Goal: Information Seeking & Learning: Learn about a topic

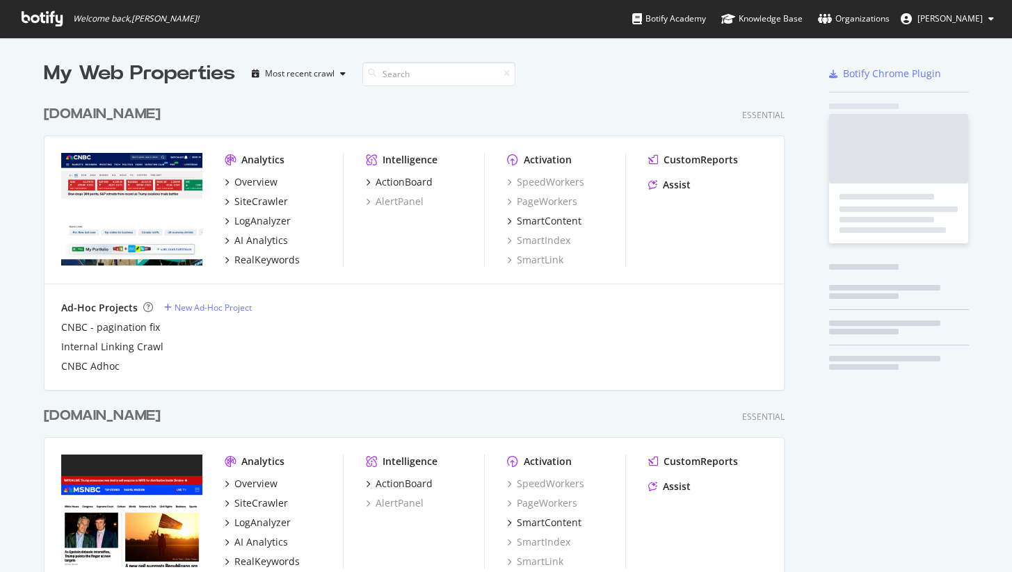
scroll to position [562, 991]
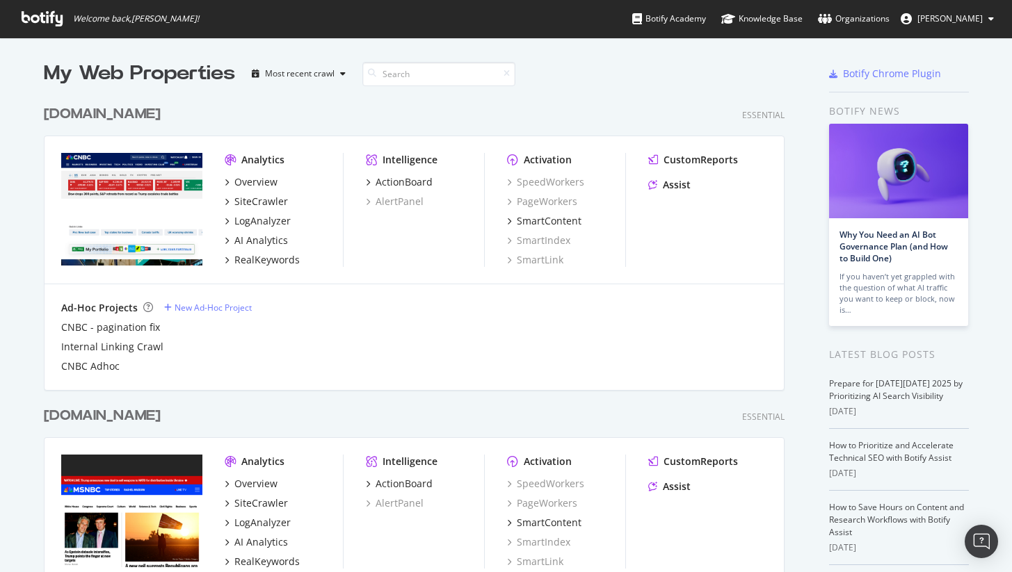
drag, startPoint x: 842, startPoint y: 15, endPoint x: 826, endPoint y: 32, distance: 23.6
click at [842, 15] on div "Organizations" at bounding box center [854, 19] width 72 height 14
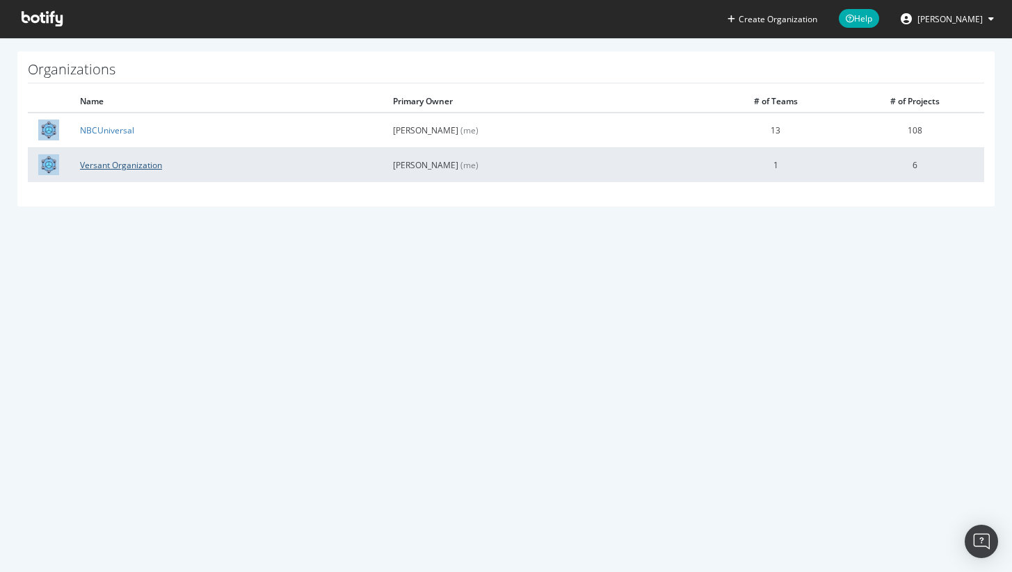
click at [142, 169] on link "Versant Organization" at bounding box center [121, 165] width 82 height 12
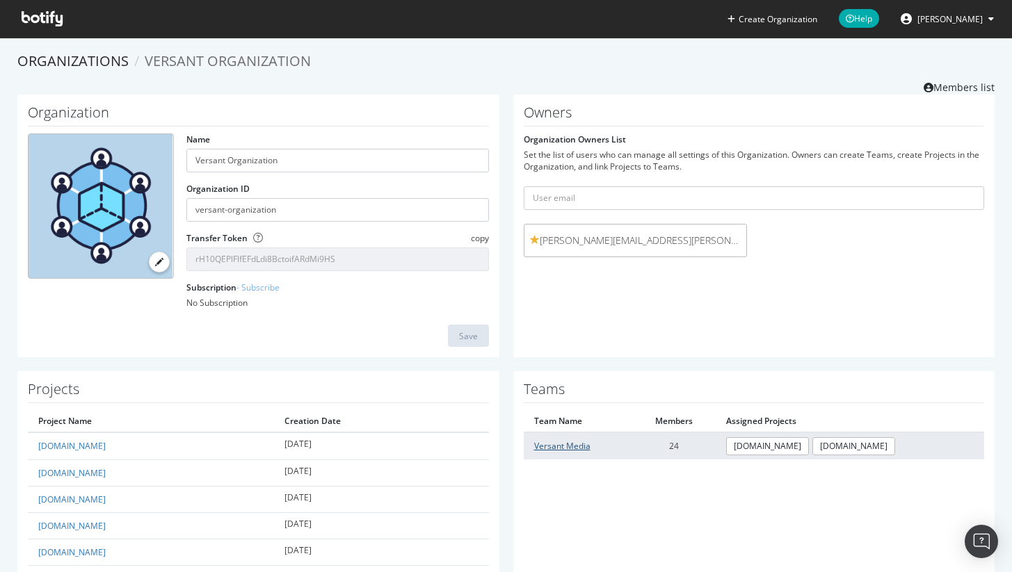
click at [567, 445] on link "Versant Media" at bounding box center [562, 446] width 56 height 12
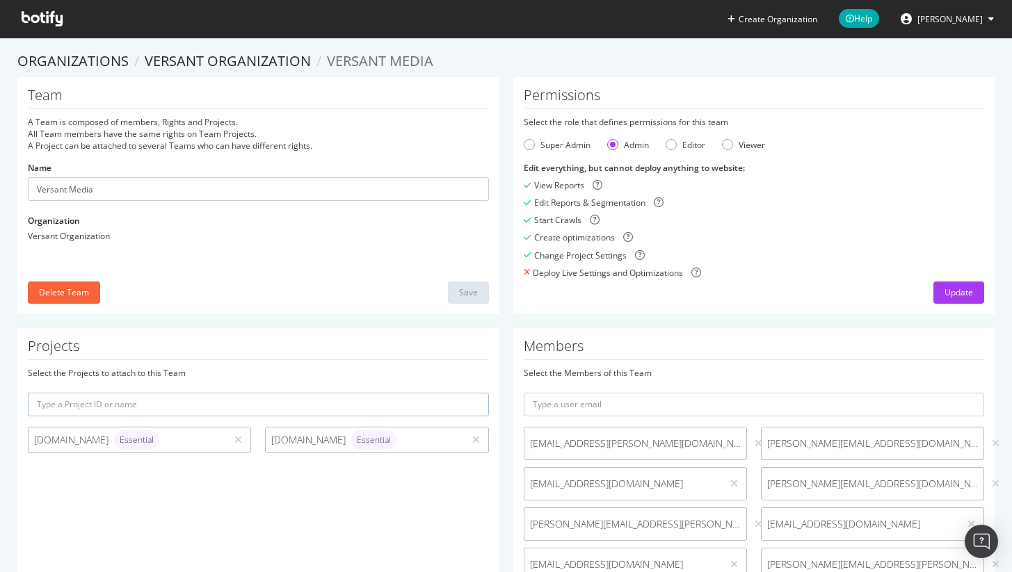
click at [239, 44] on section "Organizations Versant Organization Versant Media Team A Team is composed of mem…" at bounding box center [506, 508] width 1012 height 940
click at [239, 49] on section "Organizations Versant Organization Versant Media Team A Team is composed of mem…" at bounding box center [506, 508] width 1012 height 940
click at [254, 54] on link "Versant Organization" at bounding box center [228, 60] width 166 height 19
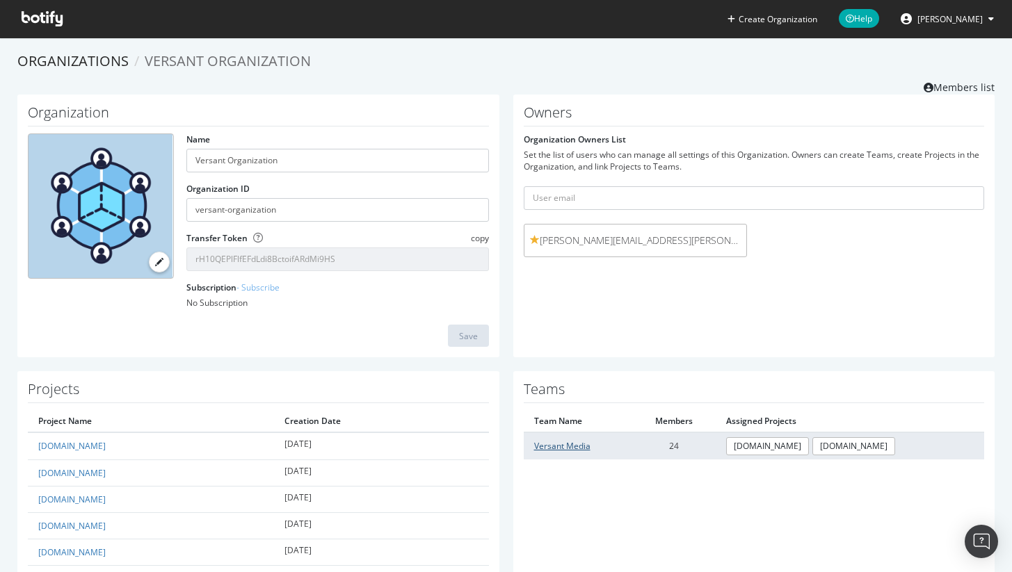
click at [577, 445] on link "Versant Media" at bounding box center [562, 446] width 56 height 12
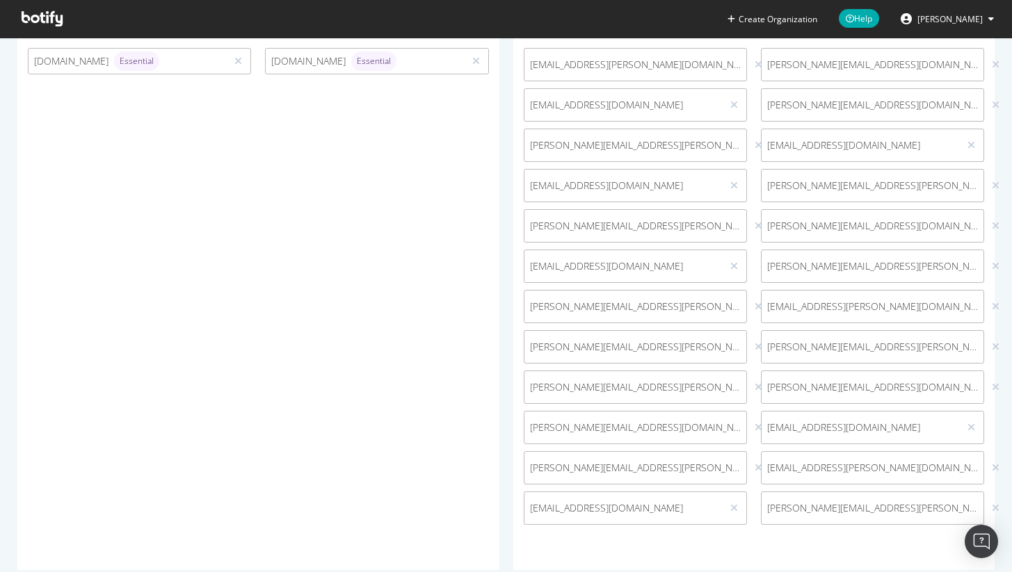
scroll to position [376, 0]
click at [785, 469] on span "Nitin.Dhande@versantmedia.com" at bounding box center [872, 471] width 211 height 14
click at [617, 515] on span "Nilesh.Thakur@versantmedia.com" at bounding box center [623, 511] width 186 height 14
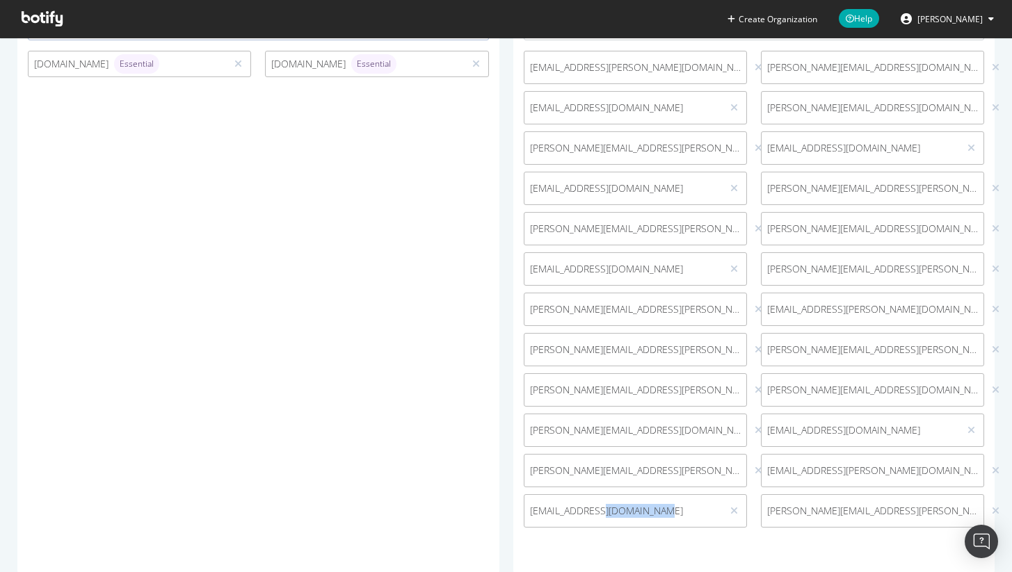
click at [617, 515] on span "Nilesh.Thakur@versantmedia.com" at bounding box center [623, 511] width 186 height 14
click at [611, 467] on span "brandon.goodwin@nbcuni.com" at bounding box center [635, 471] width 211 height 14
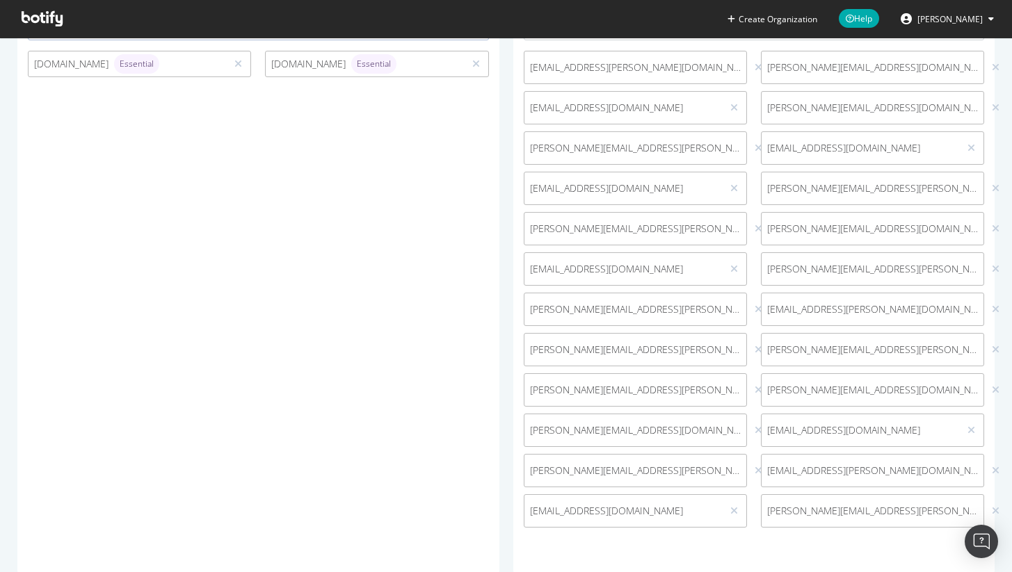
click at [599, 505] on span "Nilesh.Thakur@versantmedia.com" at bounding box center [623, 511] width 186 height 14
click at [819, 467] on span "Nitin.Dhande@versantmedia.com" at bounding box center [872, 471] width 211 height 14
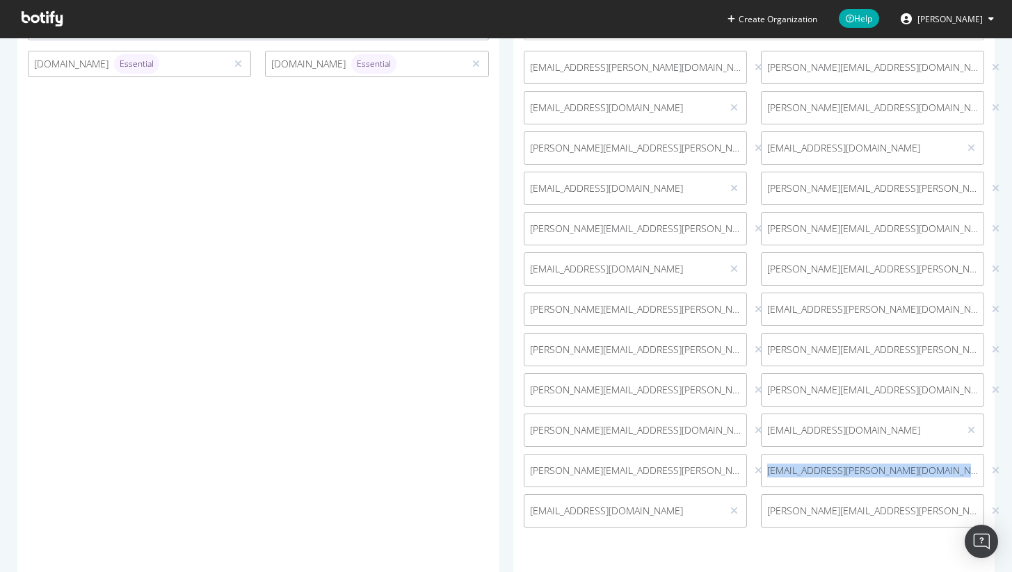
click at [819, 467] on span "Nitin.Dhande@versantmedia.com" at bounding box center [872, 471] width 211 height 14
click at [860, 501] on div "ryan.sammy@versantmedia.com" at bounding box center [872, 511] width 223 height 33
click at [858, 509] on span "ryan.sammy@versantmedia.com" at bounding box center [872, 511] width 211 height 14
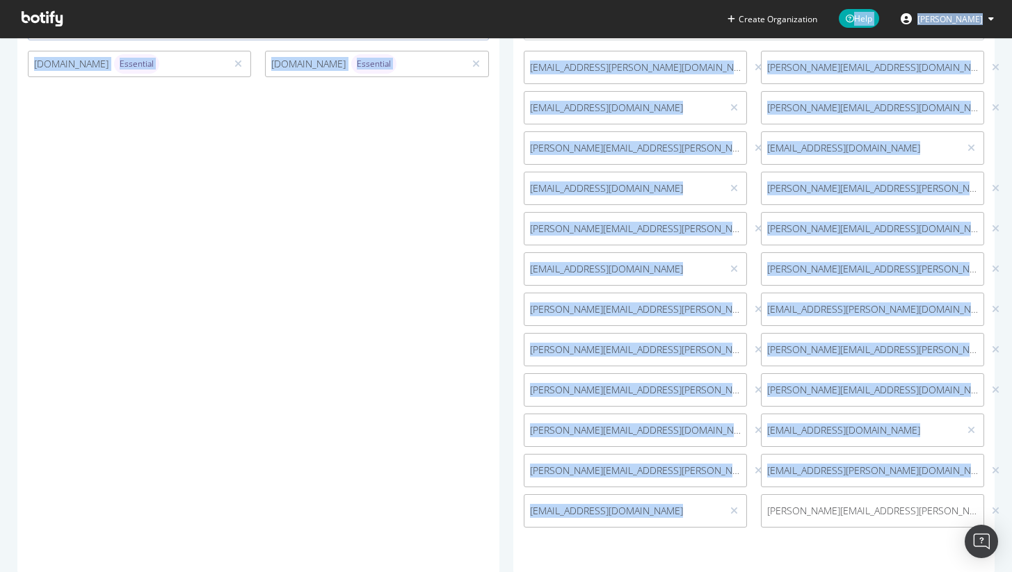
click at [858, 509] on span "ryan.sammy@versantmedia.com" at bounding box center [872, 511] width 211 height 14
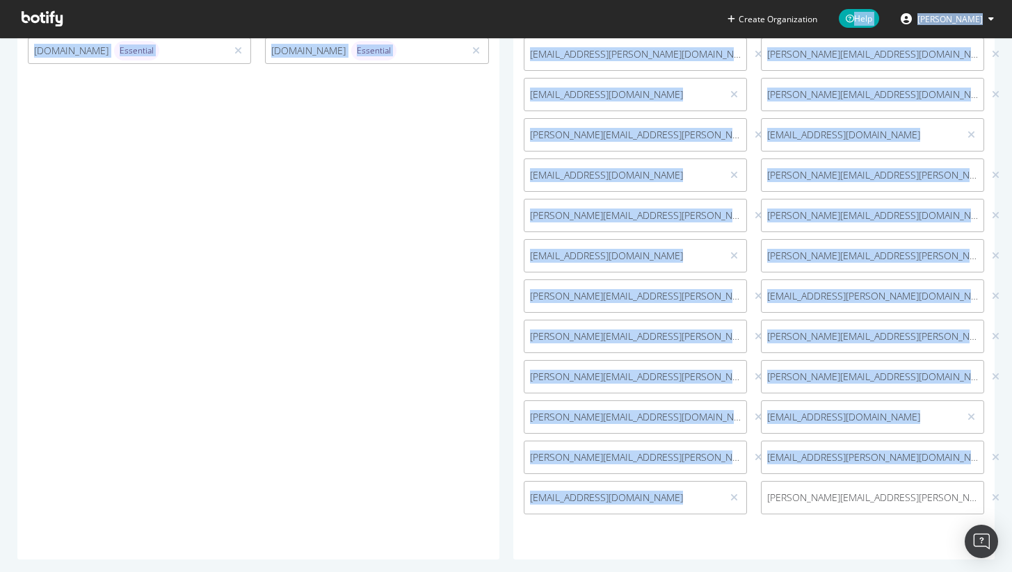
scroll to position [401, 0]
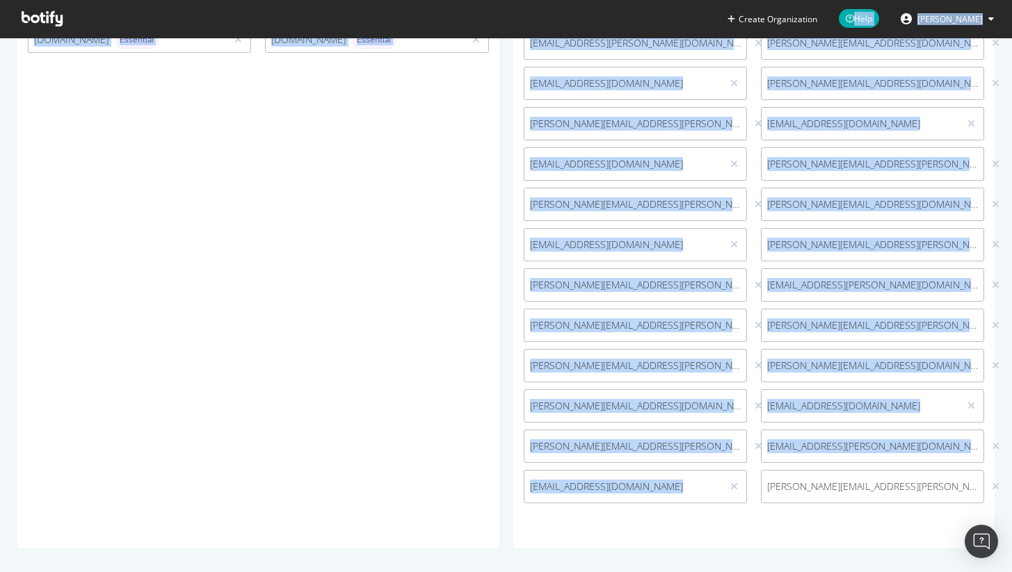
click at [874, 482] on span "ryan.sammy@versantmedia.com" at bounding box center [872, 487] width 211 height 14
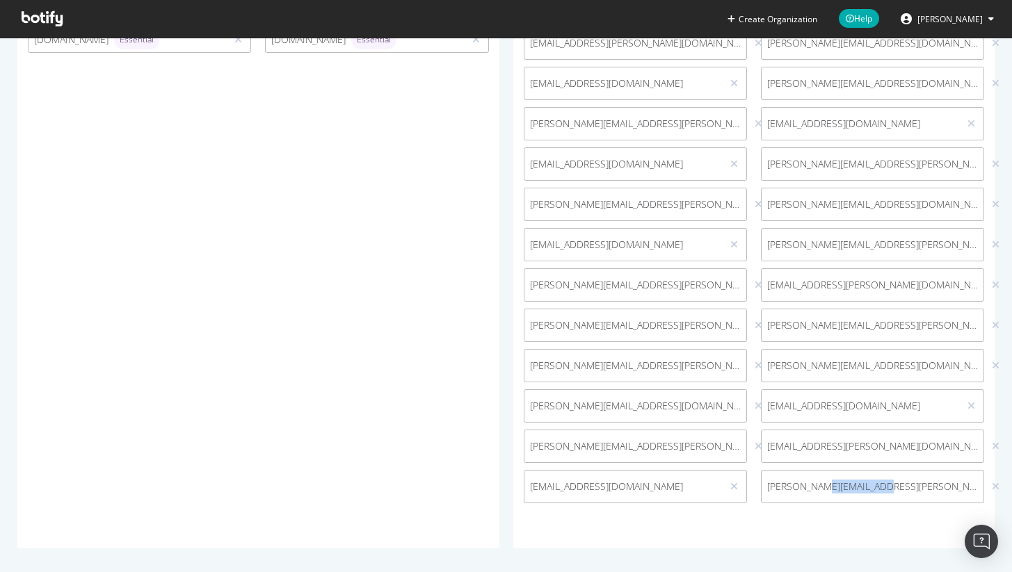
click at [874, 482] on span "ryan.sammy@versantmedia.com" at bounding box center [872, 487] width 211 height 14
click at [789, 491] on span "ryan.sammy@versantmedia.com" at bounding box center [872, 487] width 211 height 14
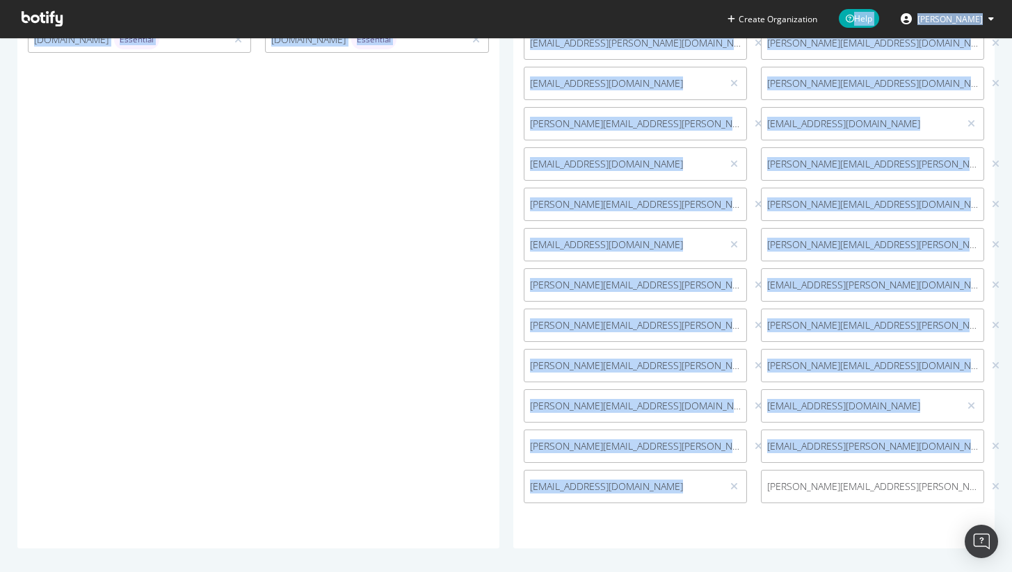
click at [789, 491] on span "ryan.sammy@versantmedia.com" at bounding box center [872, 487] width 211 height 14
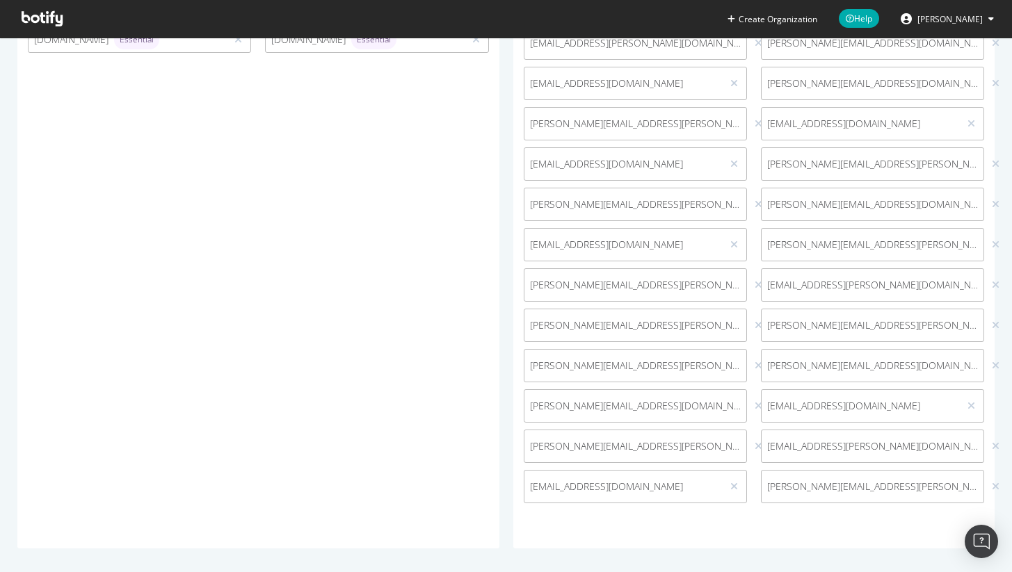
click at [842, 168] on span "Daryl.Hurley@nbcuni.com" at bounding box center [872, 164] width 211 height 14
click at [849, 440] on span "Nitin.Dhande@versantmedia.com" at bounding box center [872, 447] width 211 height 14
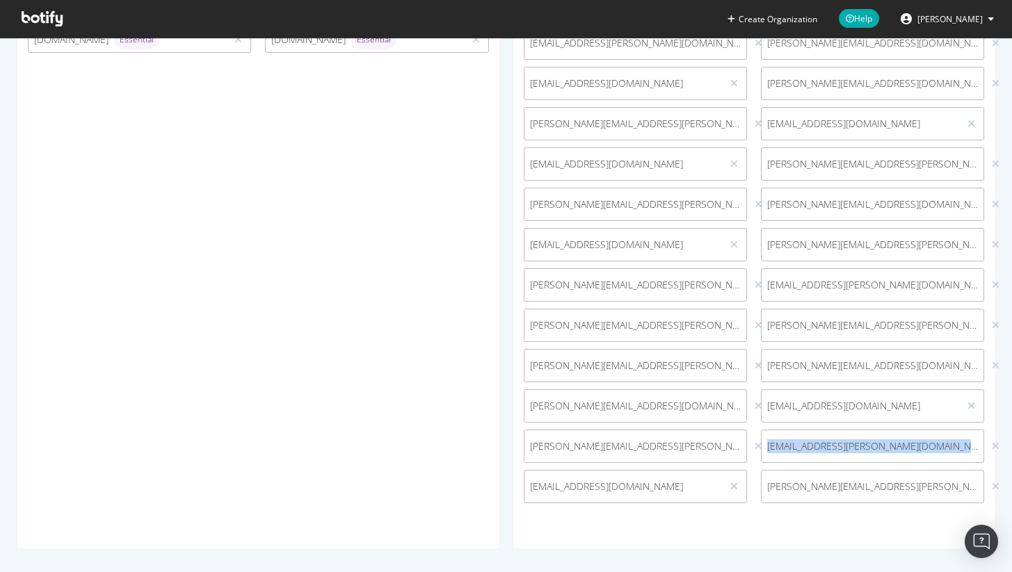
click at [849, 440] on span "Nitin.Dhande@versantmedia.com" at bounding box center [872, 447] width 211 height 14
click at [849, 445] on span "Nitin.Dhande@versantmedia.com" at bounding box center [872, 447] width 211 height 14
click at [876, 440] on span "Nitin.Dhande@versantmedia.com" at bounding box center [872, 447] width 211 height 14
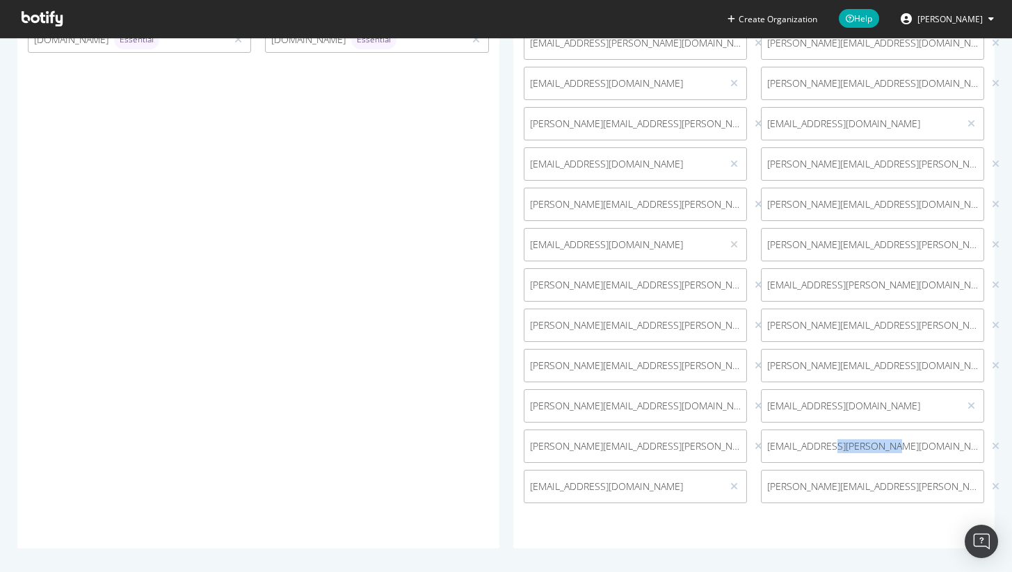
click at [876, 440] on span "Nitin.Dhande@versantmedia.com" at bounding box center [872, 447] width 211 height 14
click at [889, 453] on span "Nitin.Dhande@versantmedia.com" at bounding box center [872, 447] width 211 height 14
click at [877, 448] on span "Nitin.Dhande@versantmedia.com" at bounding box center [872, 447] width 211 height 14
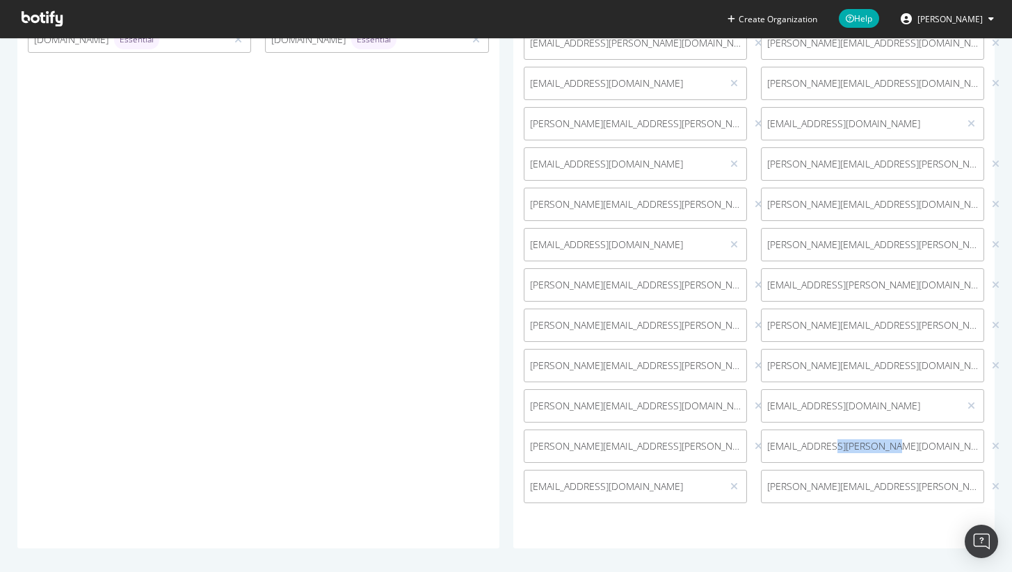
click at [877, 448] on span "Nitin.Dhande@versantmedia.com" at bounding box center [872, 447] width 211 height 14
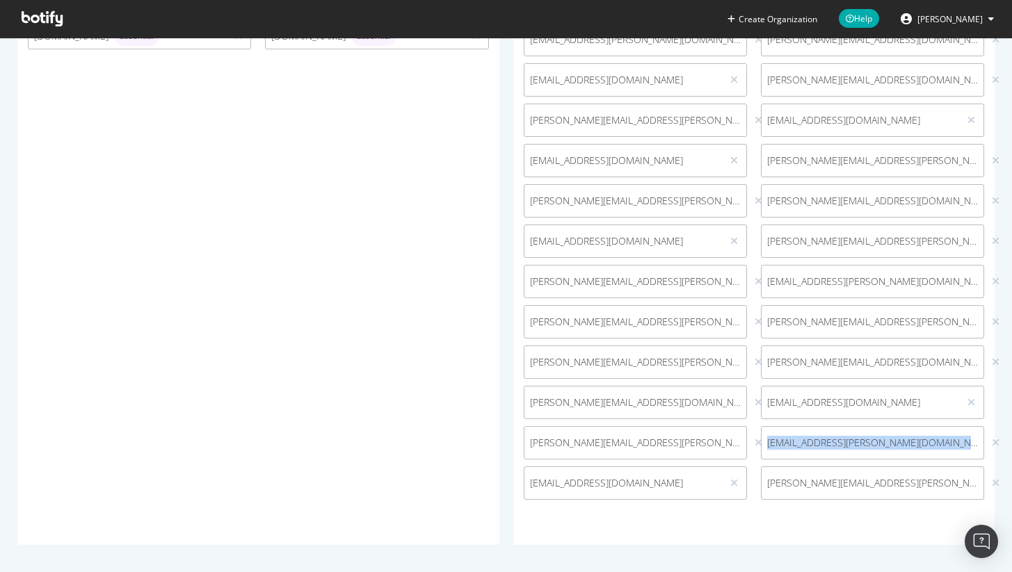
scroll to position [405, 0]
click at [668, 484] on span "Nilesh.Thakur@versantmedia.com" at bounding box center [623, 483] width 186 height 14
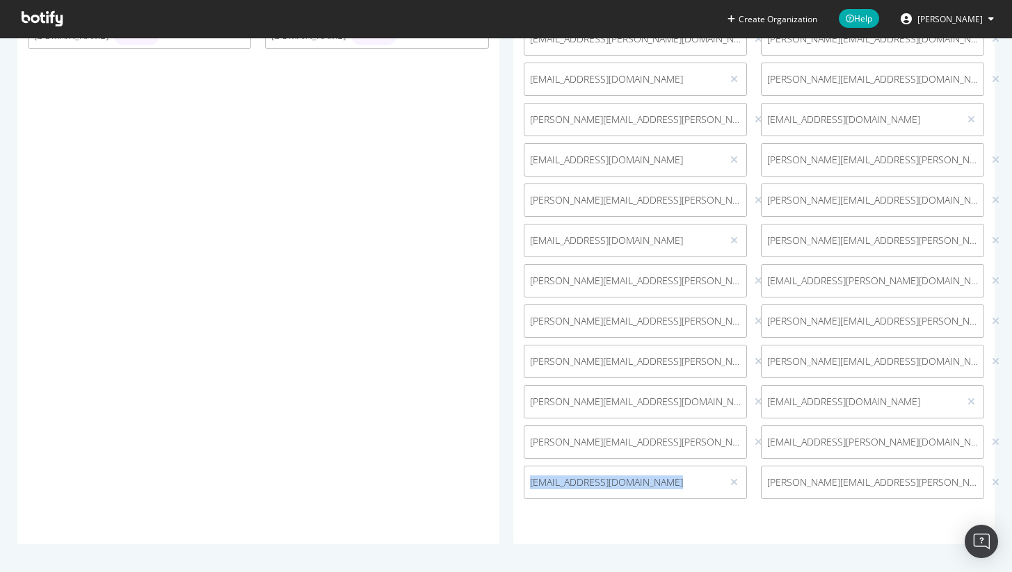
click at [668, 484] on span "Nilesh.Thakur@versantmedia.com" at bounding box center [623, 483] width 186 height 14
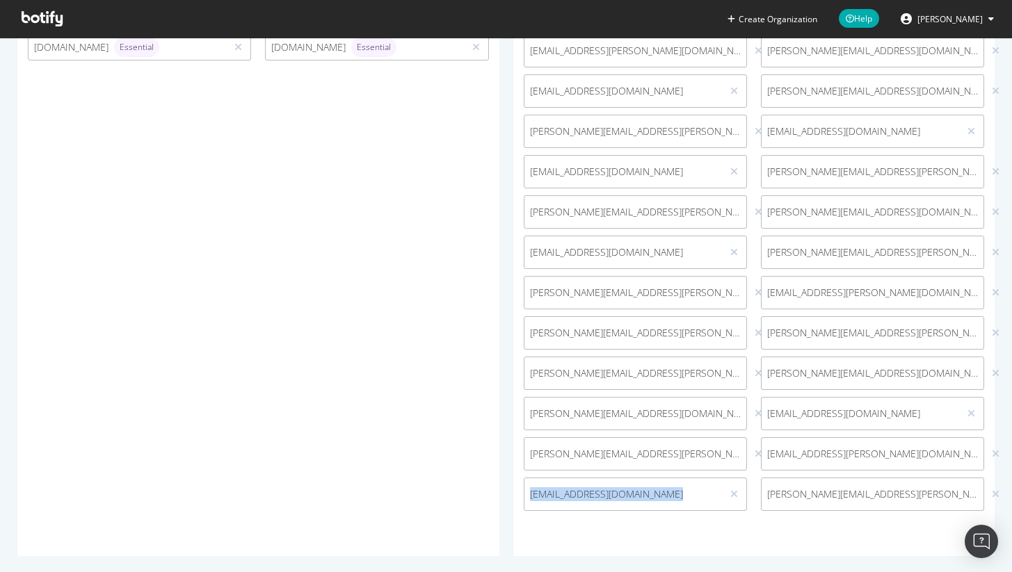
scroll to position [394, 0]
copy div "Nilesh.Thakur@versantmedia.com"
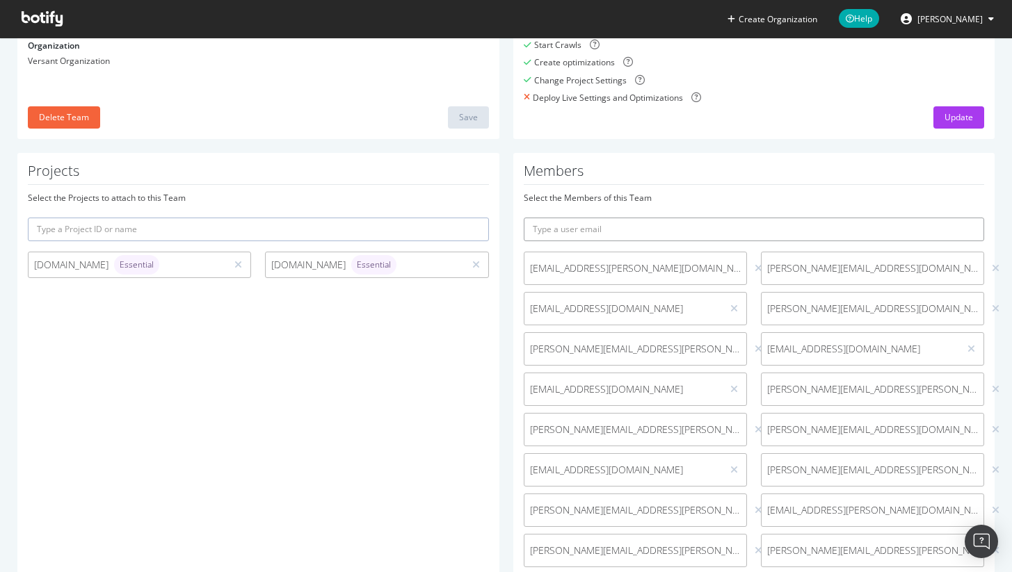
click at [627, 219] on input "text" at bounding box center [754, 230] width 461 height 24
paste input "Nilesh.Thakur@versantmedia.com"
drag, startPoint x: 640, startPoint y: 228, endPoint x: 591, endPoint y: 227, distance: 49.4
click at [591, 227] on input "Nilesh.Thakur@versantmedia.com" at bounding box center [754, 230] width 461 height 24
click at [560, 225] on input "Nilesh.Thakur@nbcuni.com" at bounding box center [754, 230] width 461 height 24
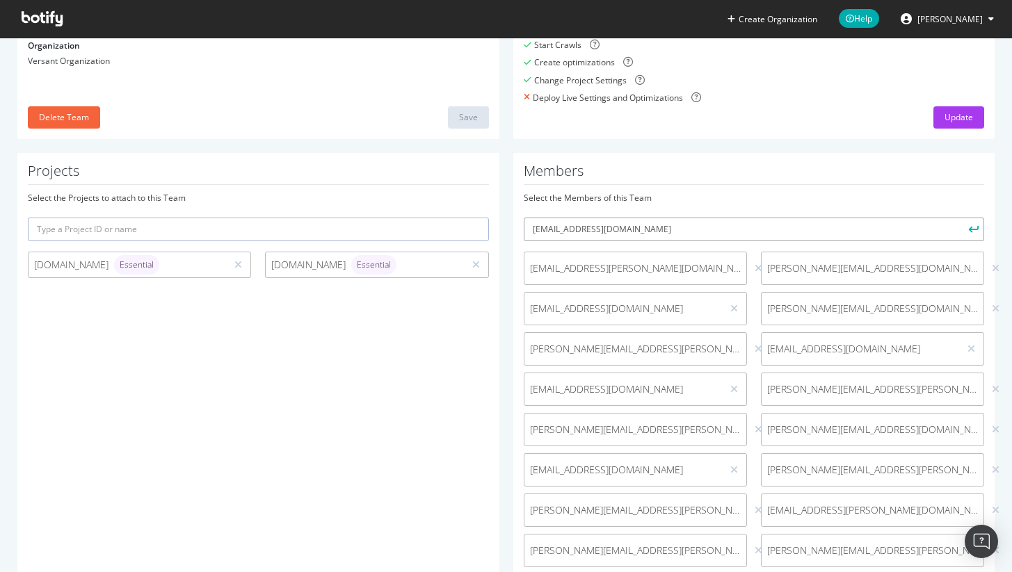
click at [560, 225] on input "Nilesh.Thakur@nbcuni.com" at bounding box center [754, 230] width 461 height 24
type input "Nilesh.Thakur@nbcuni.com"
click at [969, 226] on icon "submit" at bounding box center [974, 229] width 10 height 8
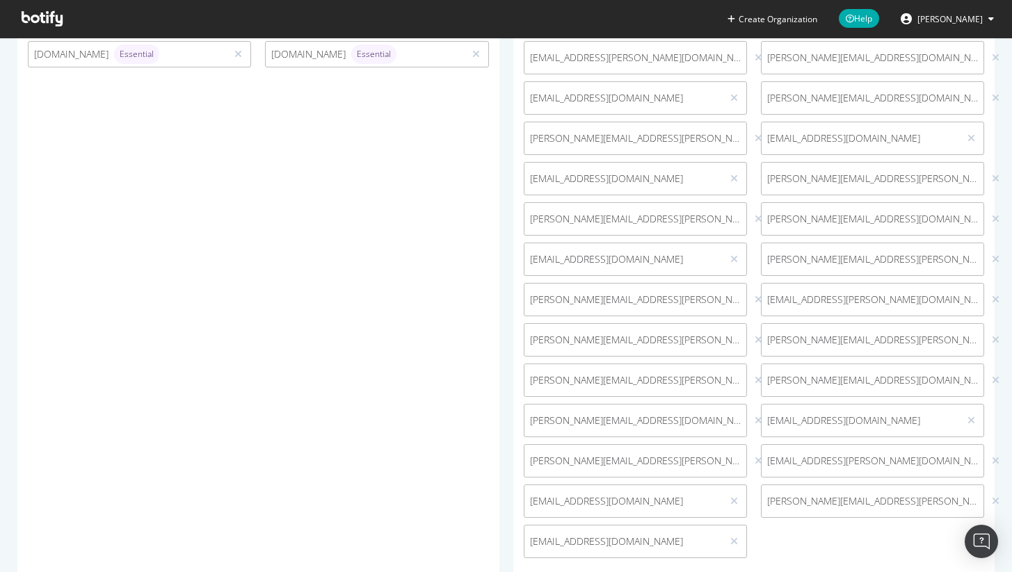
scroll to position [445, 0]
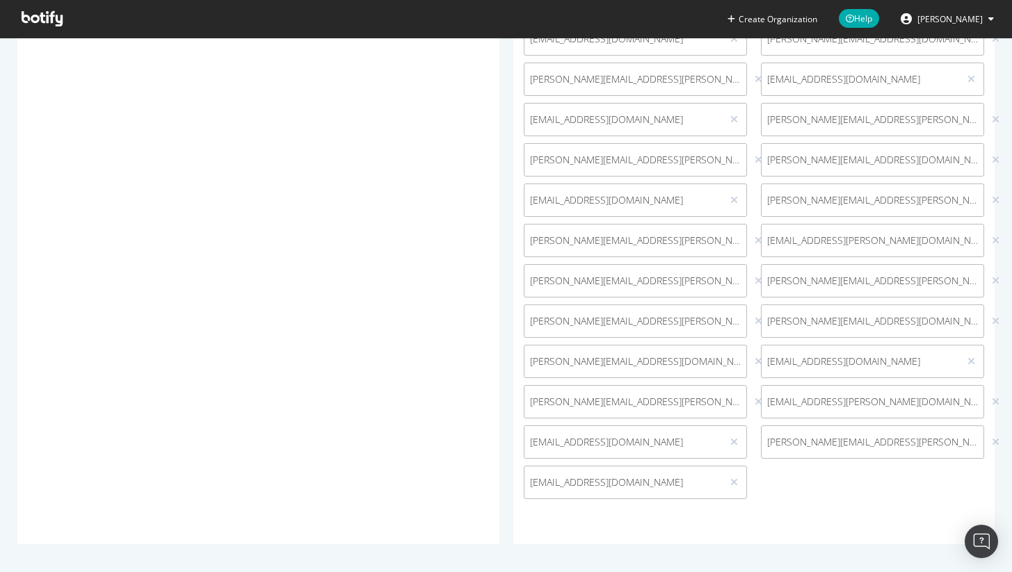
click at [808, 404] on span "Nitin.Dhande@versantmedia.com" at bounding box center [872, 402] width 211 height 14
copy div "Nitin.Dhande@versantmedia.com"
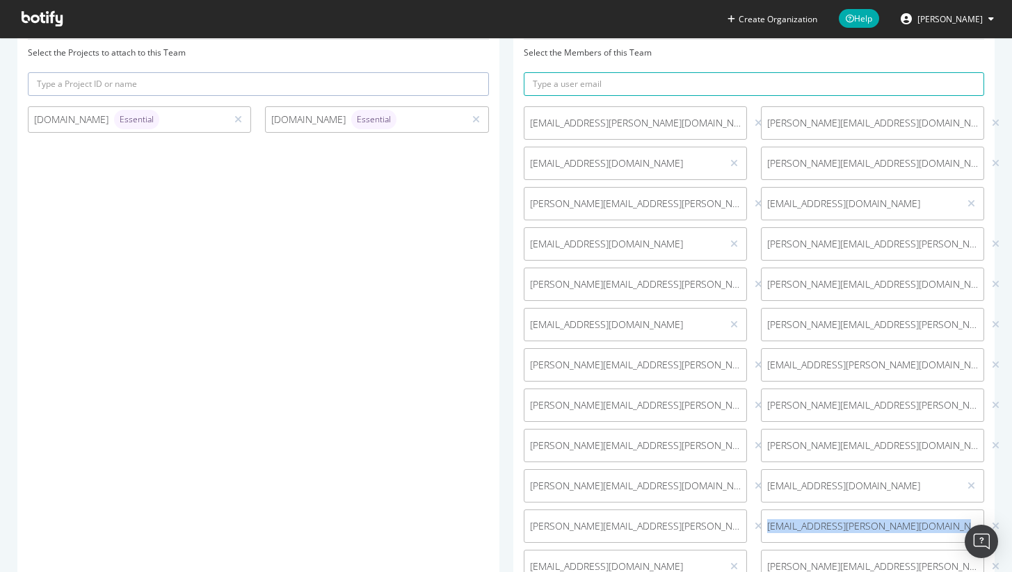
scroll to position [290, 0]
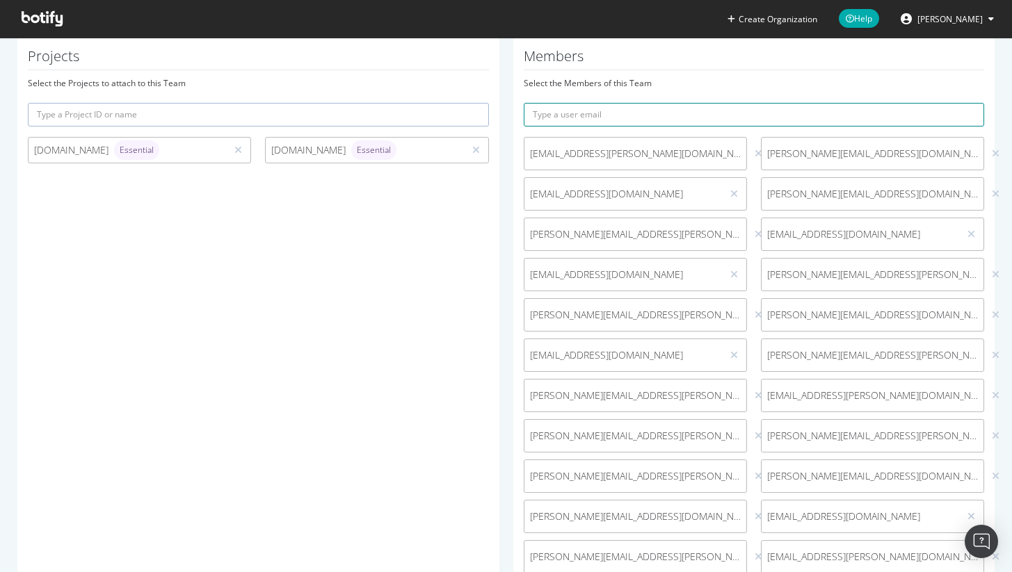
click at [628, 118] on input "text" at bounding box center [754, 115] width 461 height 24
paste input "Nitin.Dhande@versantmedia.com"
click at [622, 112] on input "Nitin.Dhande@versantmedia.com" at bounding box center [754, 115] width 461 height 24
type input "Nitin.Dhande@nbcuni.com"
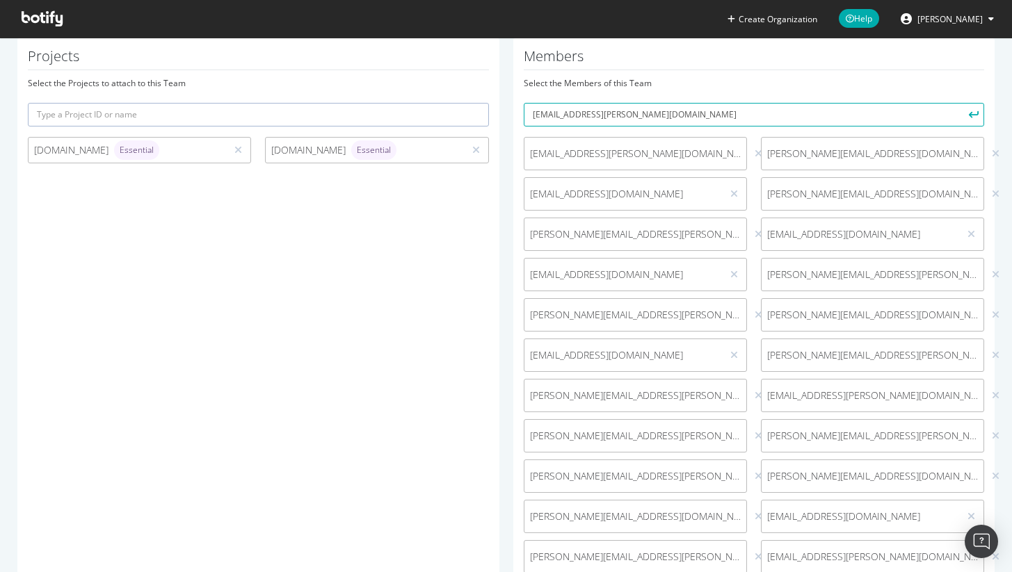
click at [969, 114] on icon "submit" at bounding box center [974, 115] width 10 height 8
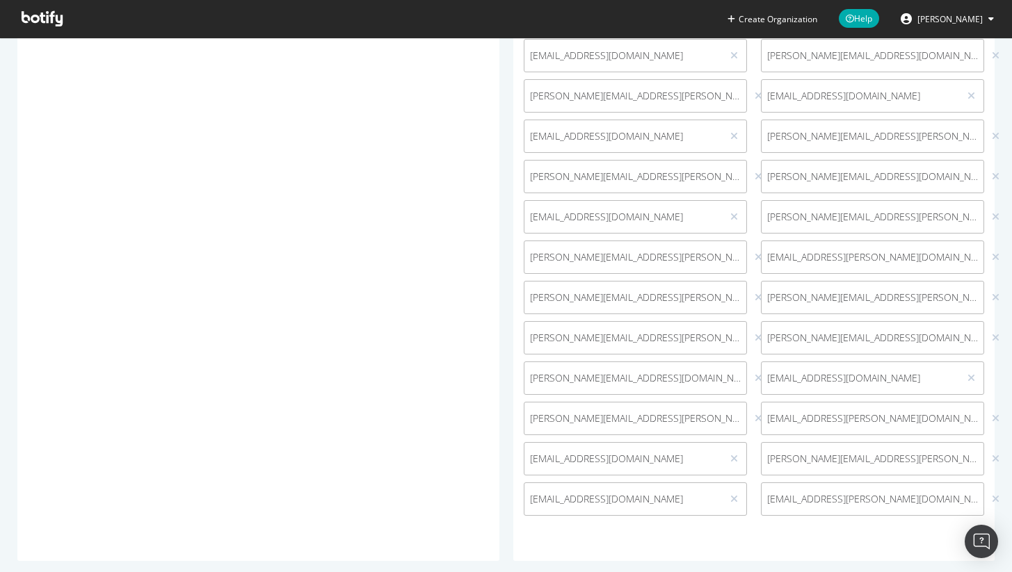
scroll to position [445, 0]
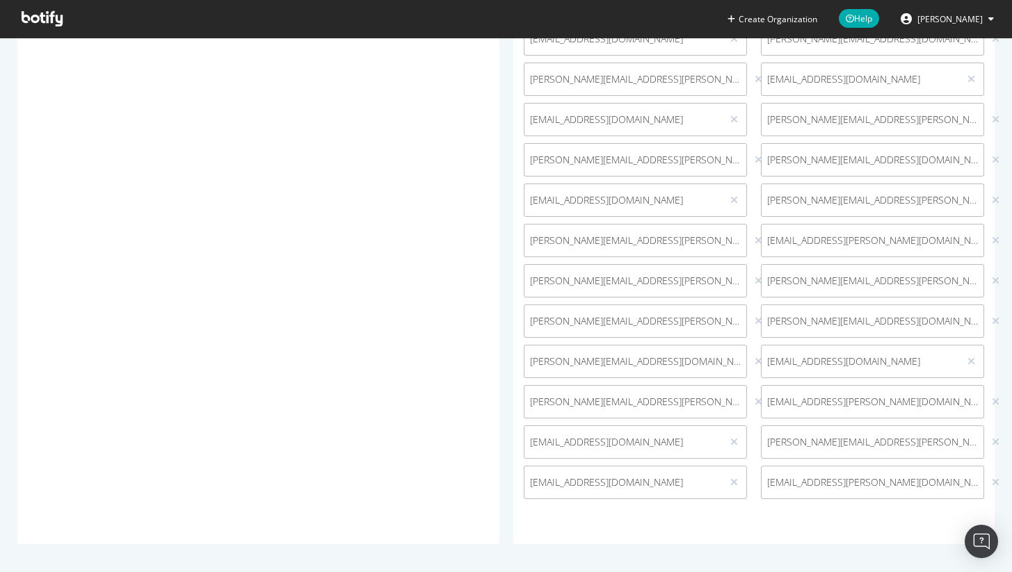
click at [854, 446] on span "ryan.sammy@versantmedia.com" at bounding box center [872, 442] width 211 height 14
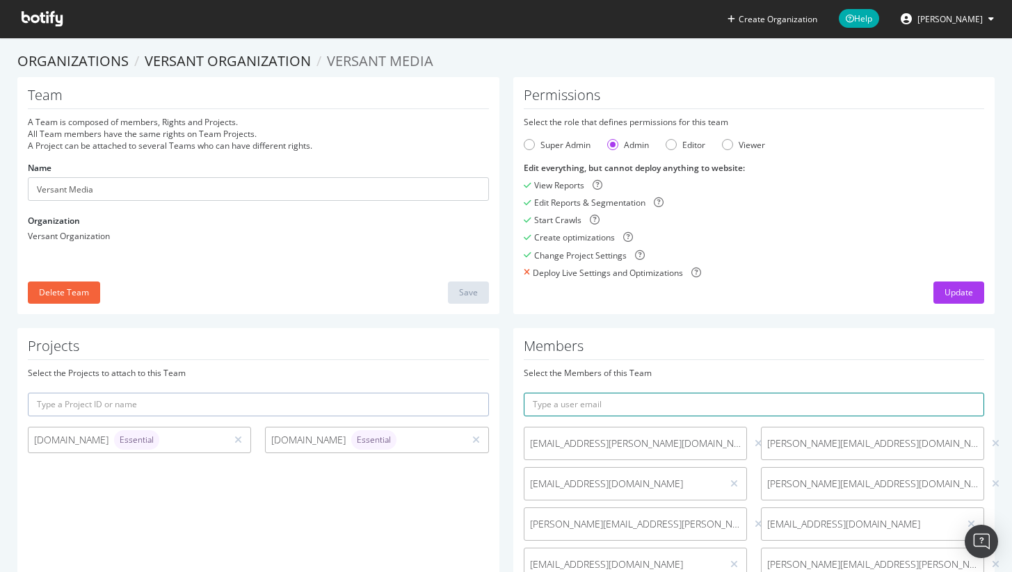
click at [593, 403] on input "text" at bounding box center [754, 405] width 461 height 24
click at [260, 61] on link "Versant Organization" at bounding box center [228, 60] width 166 height 19
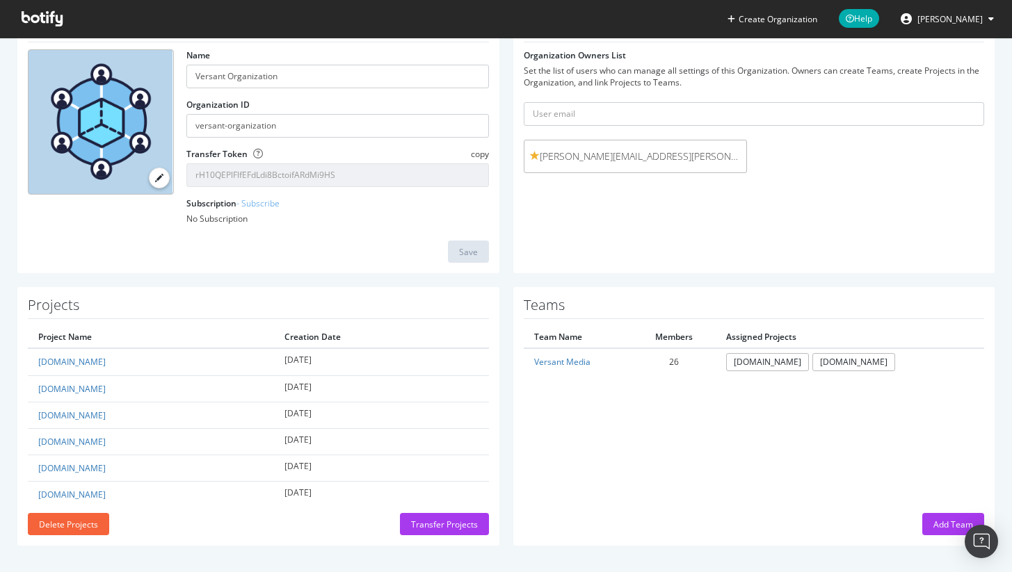
scroll to position [86, 0]
click at [943, 522] on div "Add Team" at bounding box center [954, 524] width 40 height 12
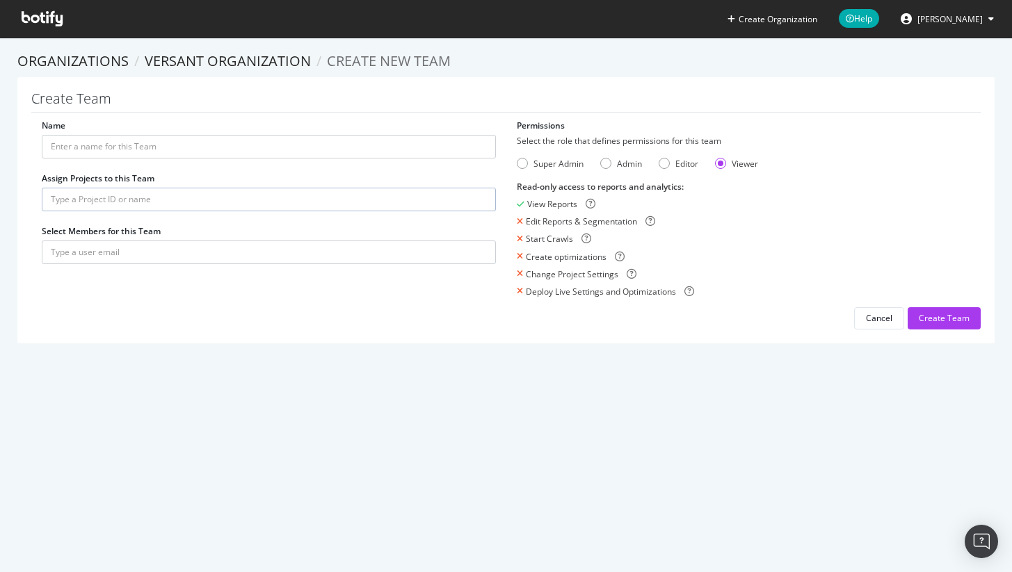
click at [254, 177] on div "Name Assign Projects to this Team Select Members for this Team" at bounding box center [268, 199] width 475 height 159
click at [262, 157] on input "Name" at bounding box center [269, 147] width 454 height 24
type input "Versant MSNBC"
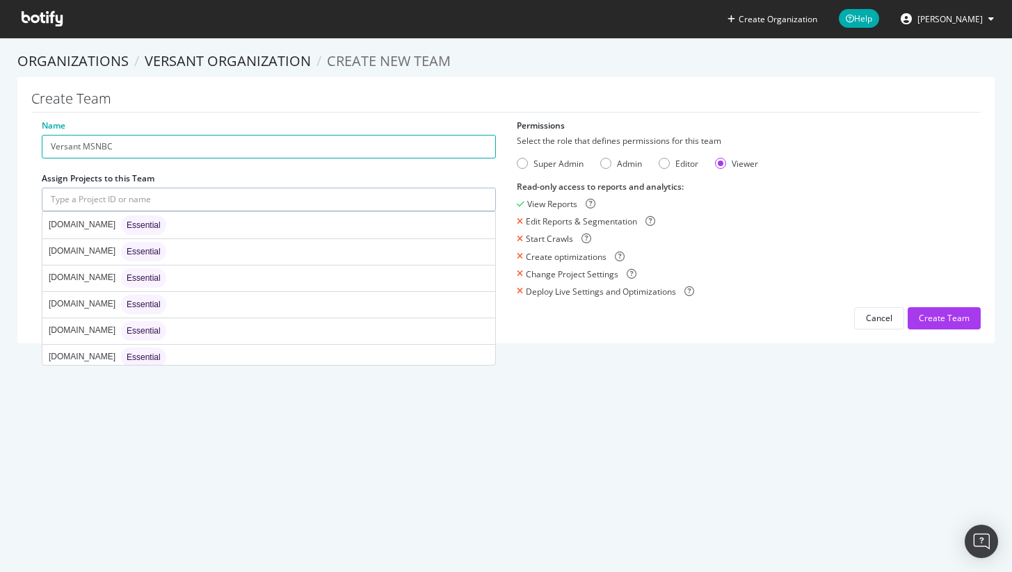
click at [280, 200] on input "text" at bounding box center [269, 200] width 454 height 24
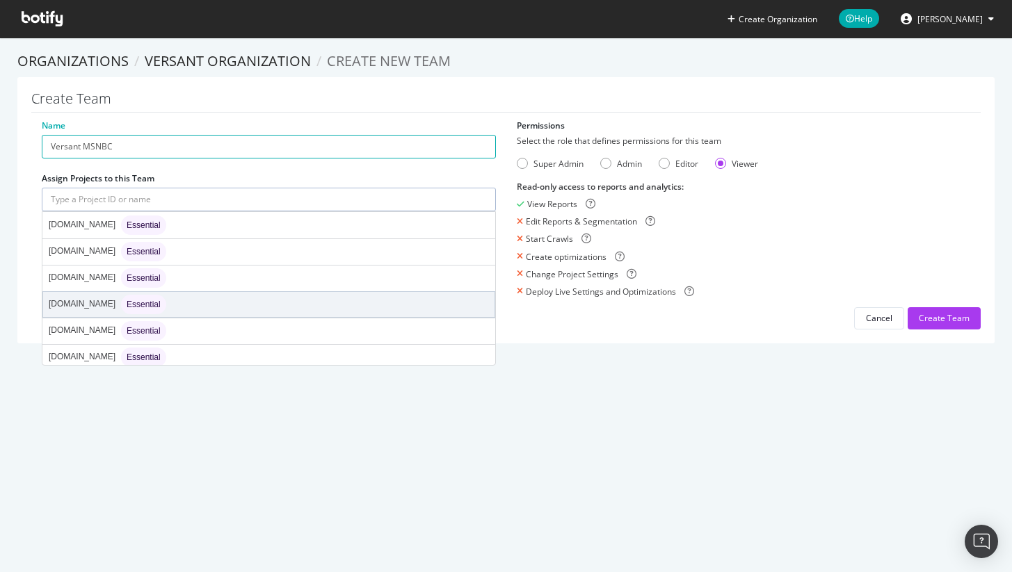
click at [232, 305] on div "msnbc.com Essential" at bounding box center [268, 304] width 451 height 25
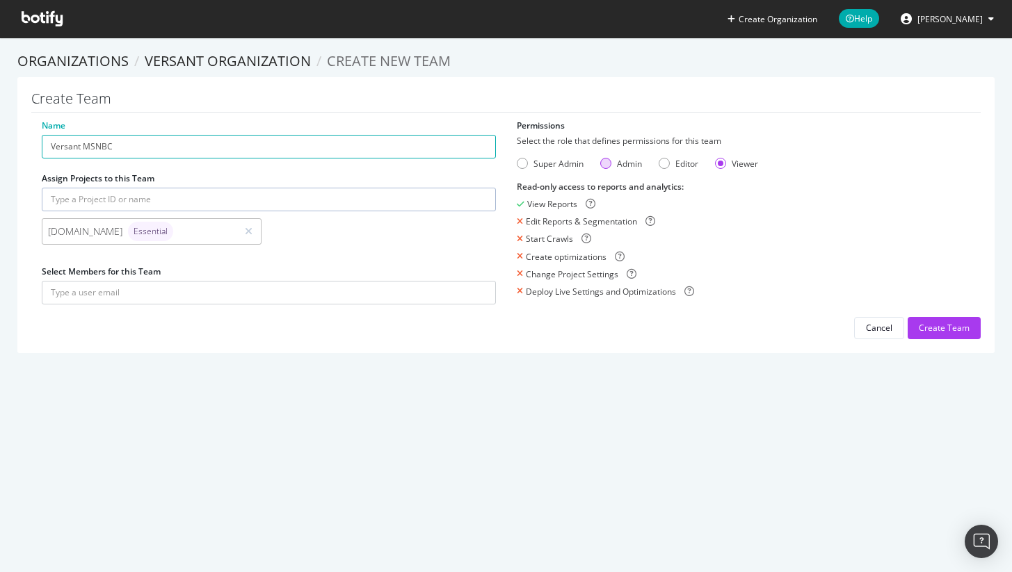
click at [610, 163] on div "Admin" at bounding box center [621, 164] width 42 height 12
click at [919, 329] on div "Create Team" at bounding box center [944, 328] width 51 height 12
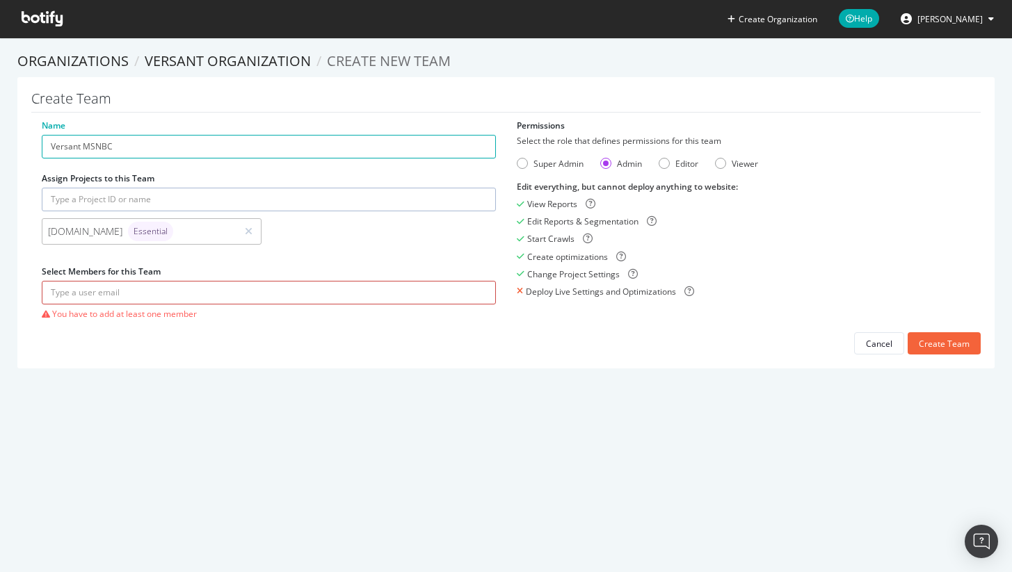
click at [168, 289] on input "text" at bounding box center [269, 293] width 454 height 24
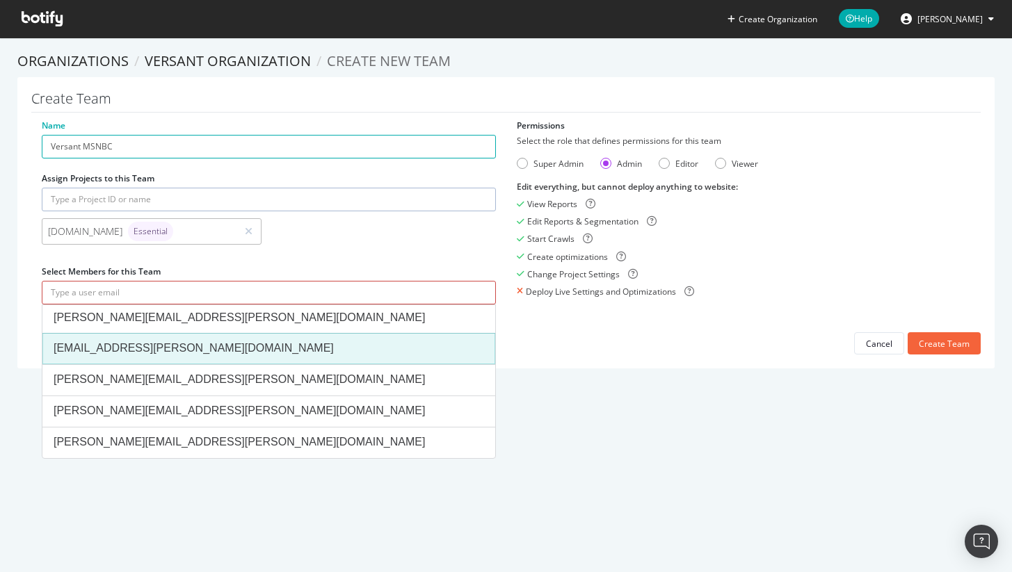
scroll to position [658, 0]
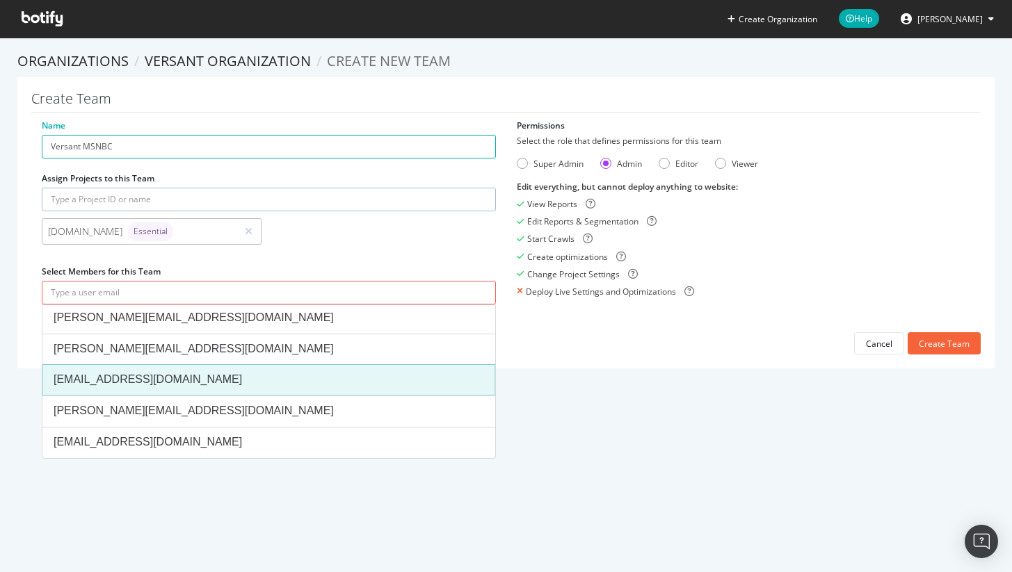
click at [241, 384] on div "Nilesh.Thakur@versantmedia.com" at bounding box center [269, 380] width 431 height 16
type input "Nilesh.Thakur@versantmedia.com"
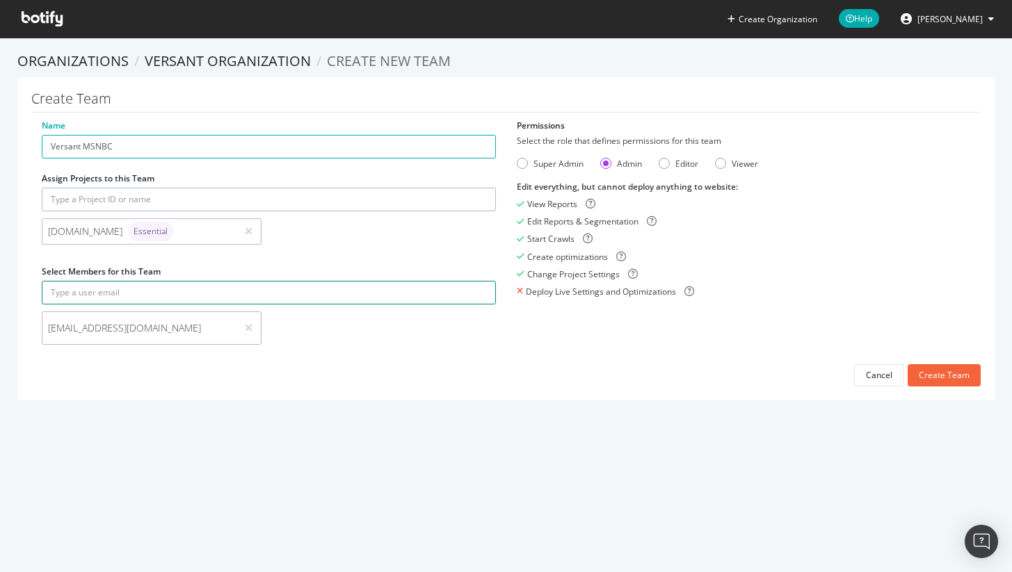
click at [187, 294] on input "text" at bounding box center [269, 293] width 454 height 24
click at [181, 305] on form "nitan nilesh.thakur@versantmedia.com" at bounding box center [269, 316] width 454 height 71
click at [174, 300] on input "nitan" at bounding box center [269, 293] width 454 height 24
type input "nitin.dhande@versantmedia.com"
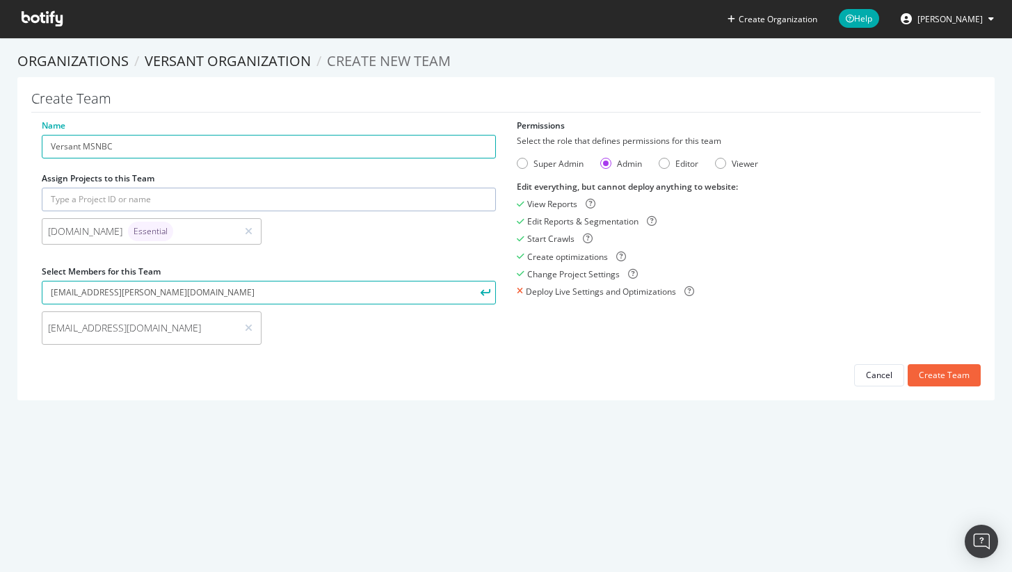
click at [480, 295] on icon "submit" at bounding box center [485, 293] width 10 height 8
click at [958, 376] on div "Create Team" at bounding box center [944, 375] width 51 height 12
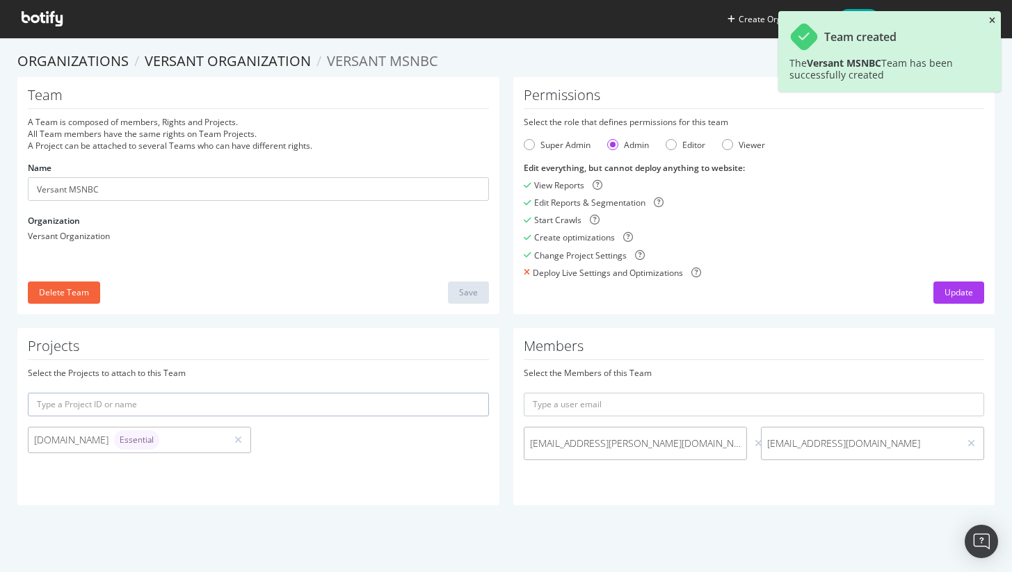
click at [994, 24] on icon "close toast" at bounding box center [992, 21] width 6 height 8
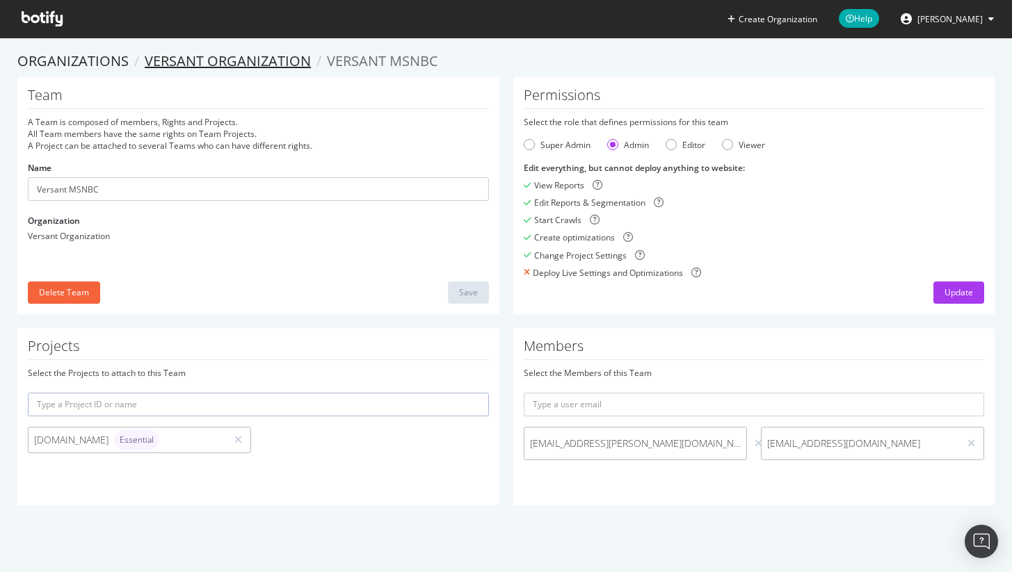
click at [216, 61] on link "Versant Organization" at bounding box center [228, 60] width 166 height 19
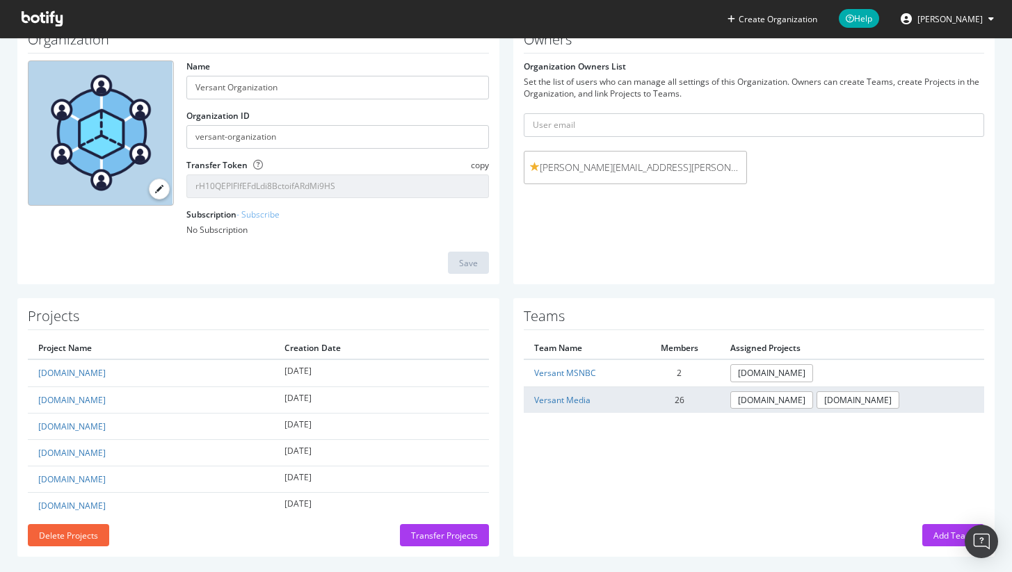
scroll to position [86, 0]
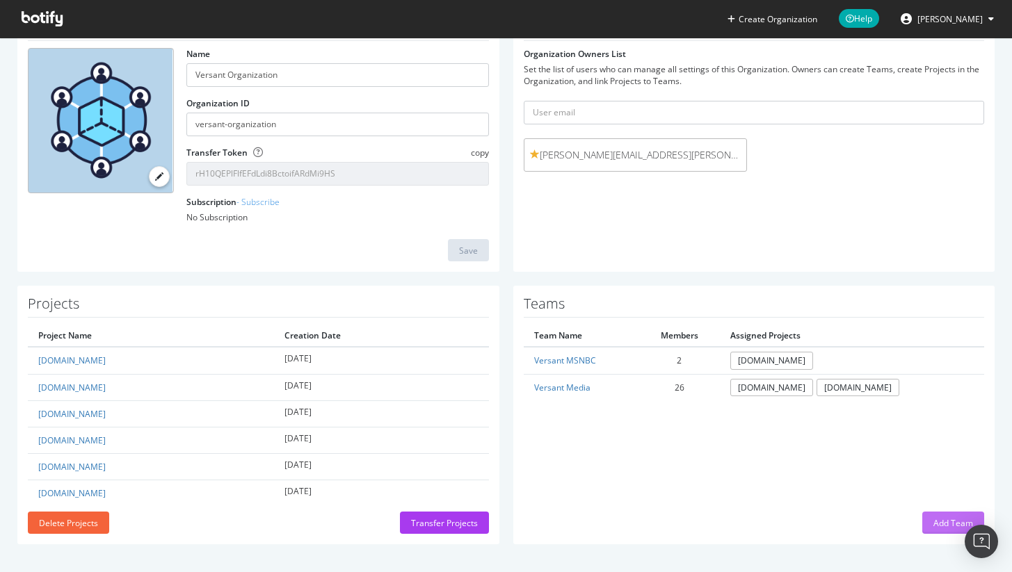
click at [922, 521] on button "Add Team" at bounding box center [953, 523] width 62 height 22
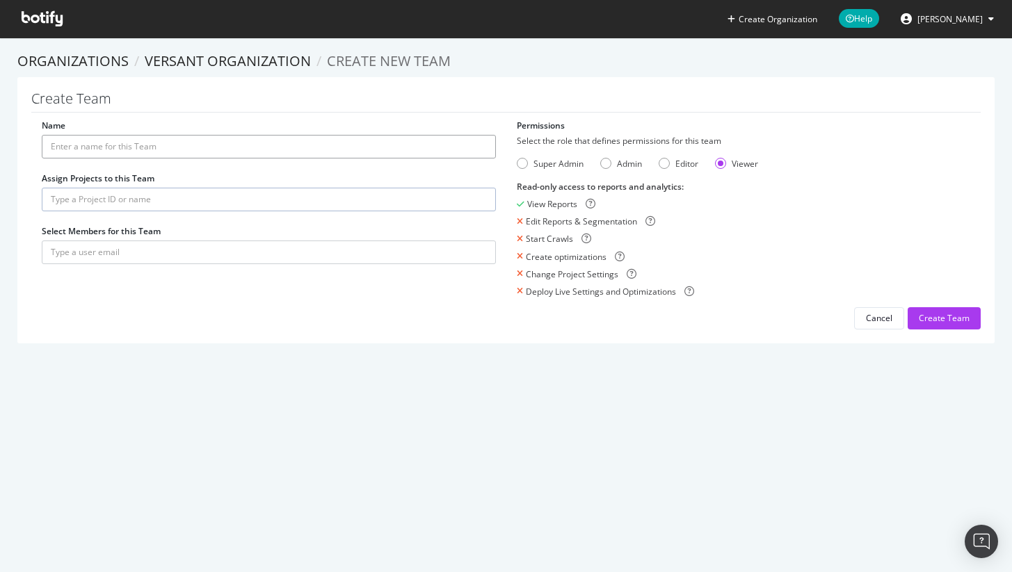
click at [196, 148] on input "Name" at bounding box center [269, 147] width 454 height 24
type input "Versant CNBC"
click at [167, 184] on div "Name Versant CNBC Assign Projects to this Team Select Members for this Team" at bounding box center [268, 199] width 475 height 159
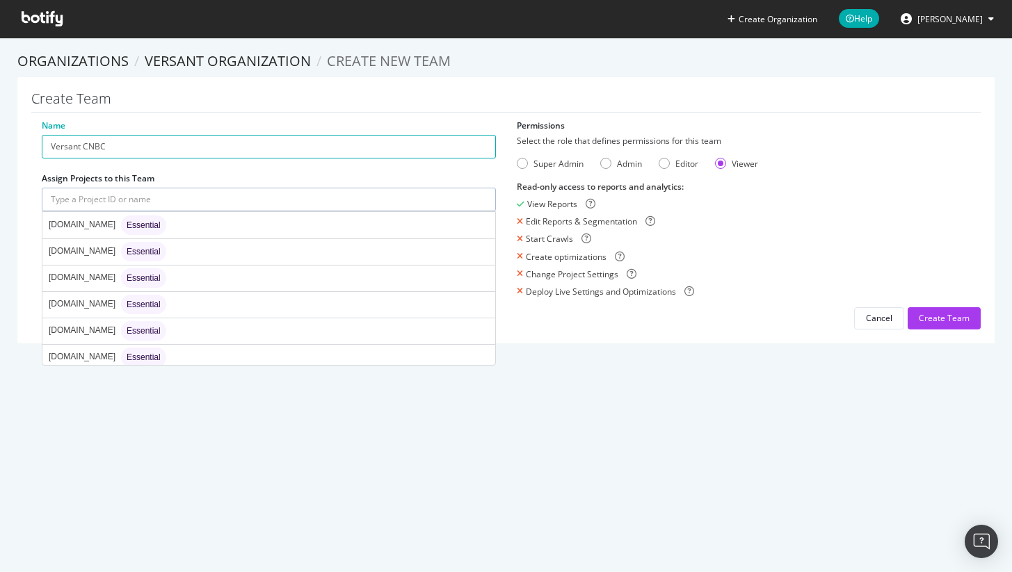
click at [165, 190] on input "text" at bounding box center [269, 200] width 454 height 24
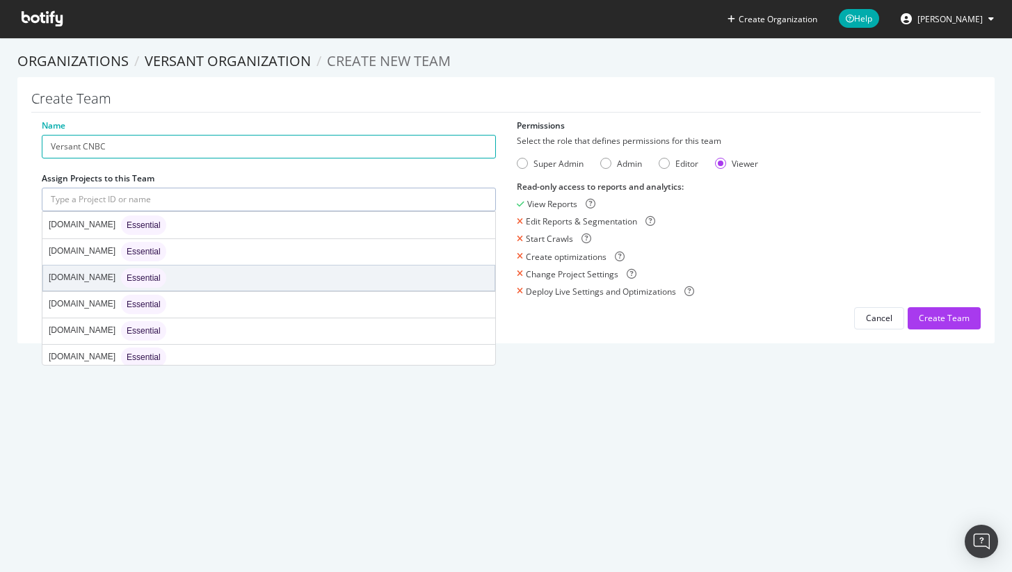
click at [79, 272] on div "cnbc.com Essential" at bounding box center [108, 278] width 118 height 19
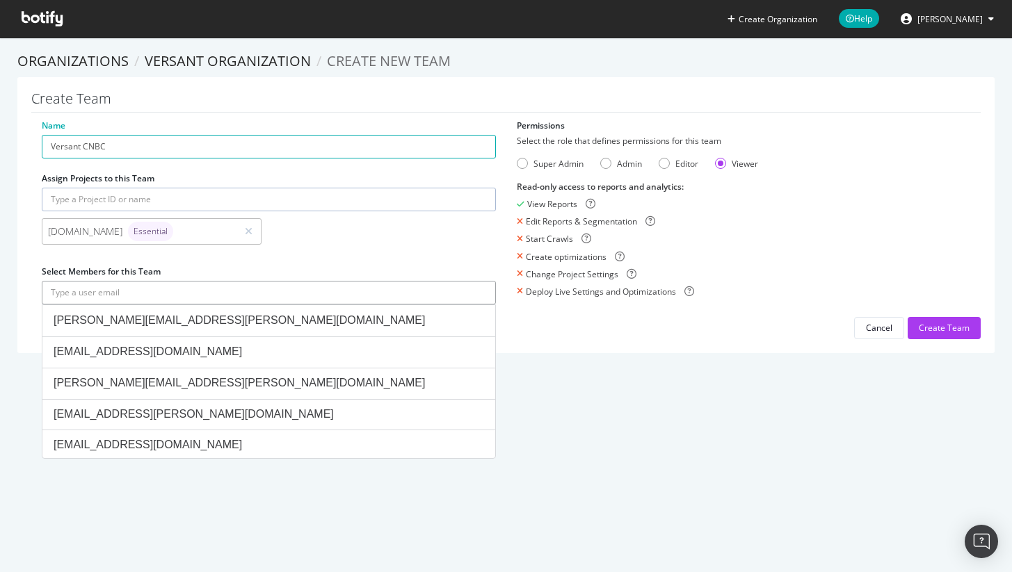
click at [146, 283] on input "text" at bounding box center [269, 293] width 454 height 24
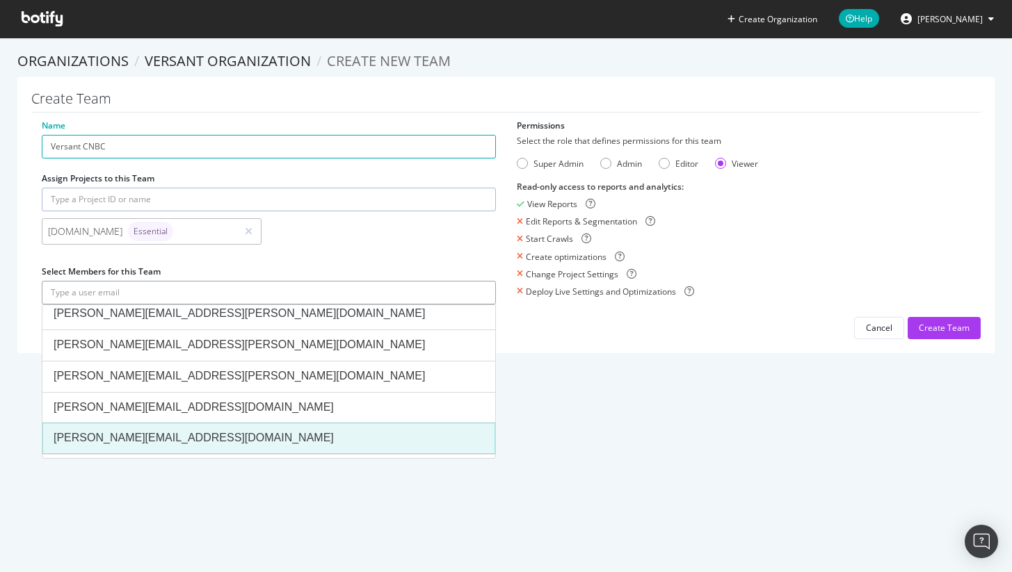
scroll to position [535, 0]
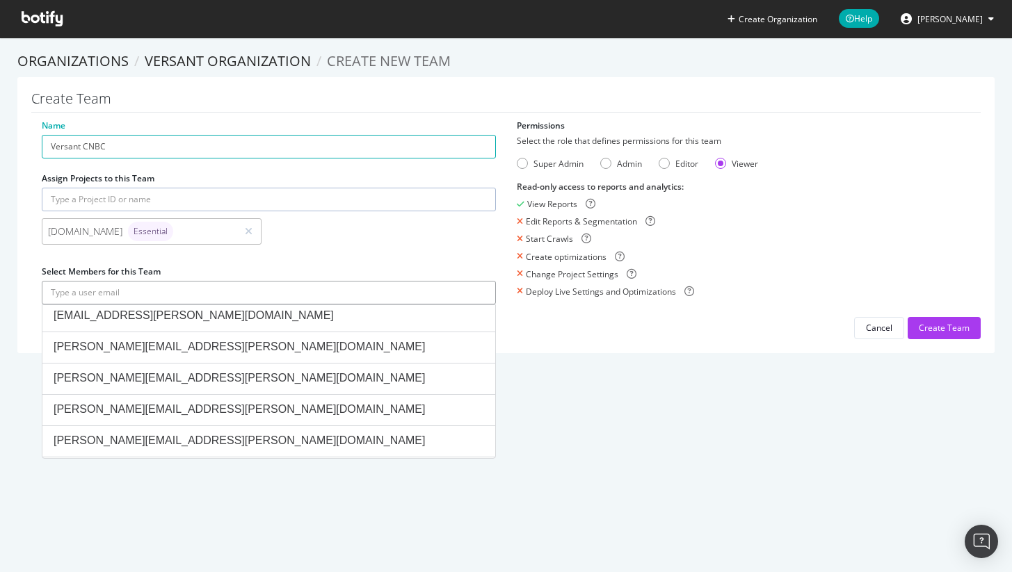
click at [116, 290] on input "text" at bounding box center [269, 293] width 454 height 24
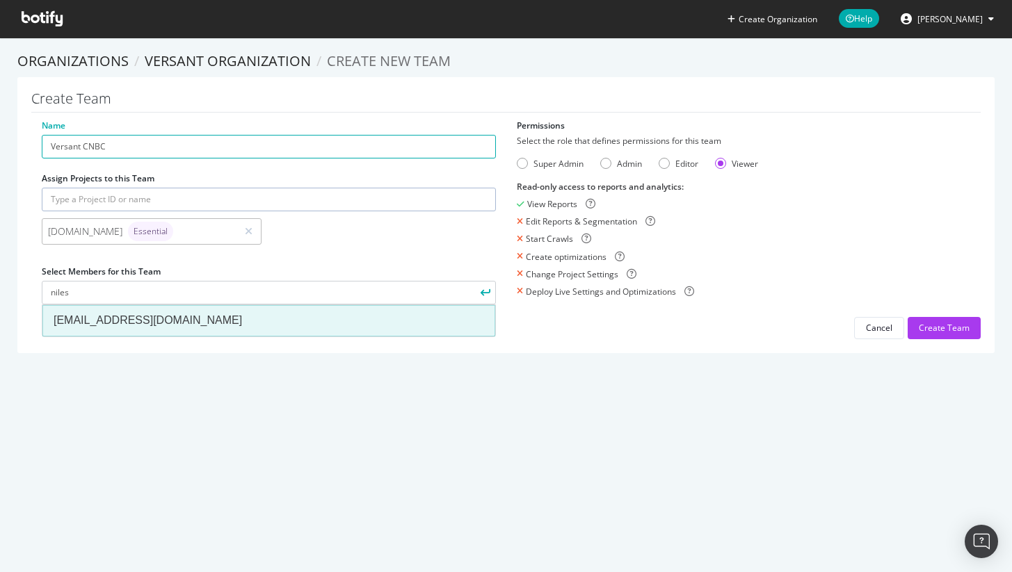
click at [108, 319] on div "nilesh.thakur@nbcuni.com" at bounding box center [269, 321] width 431 height 16
type input "nilesh.thakur@nbcuni.com"
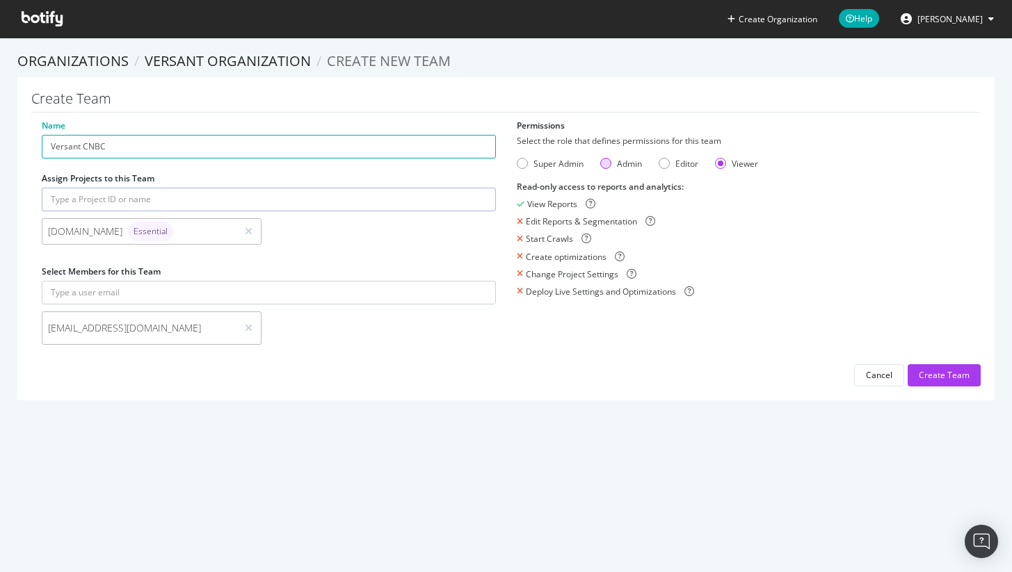
click at [603, 161] on div "Admin" at bounding box center [605, 163] width 11 height 11
click at [664, 165] on div "Editor" at bounding box center [664, 163] width 11 height 11
click at [558, 279] on div "Change Project Settings" at bounding box center [572, 275] width 93 height 12
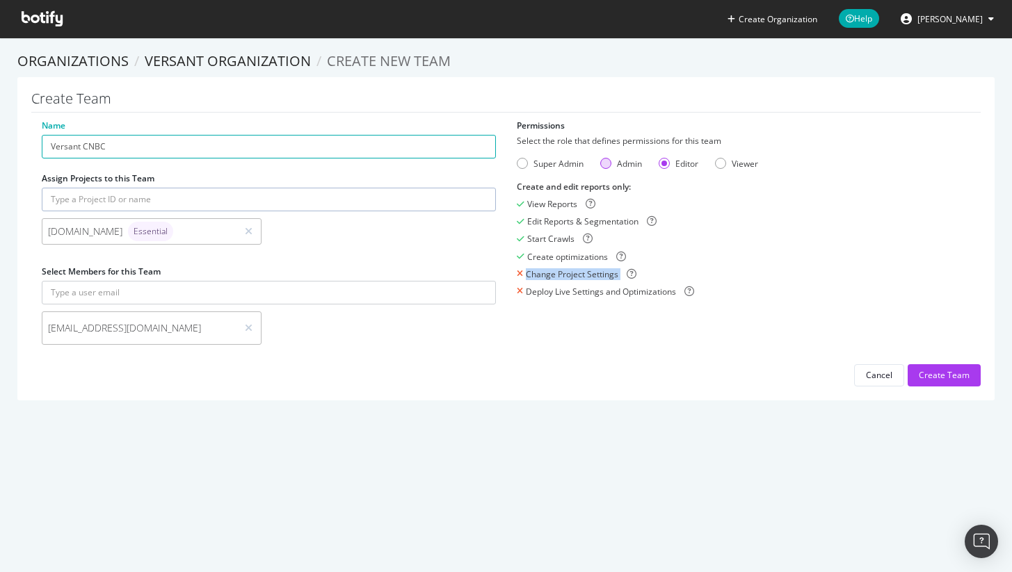
click at [617, 163] on div "Admin" at bounding box center [629, 164] width 25 height 12
click at [511, 159] on div "Permissions Select the role that defines permissions for this team Super Admin …" at bounding box center [743, 214] width 475 height 189
click at [571, 293] on div "Deploy Live Settings and Optimizations" at bounding box center [601, 292] width 150 height 12
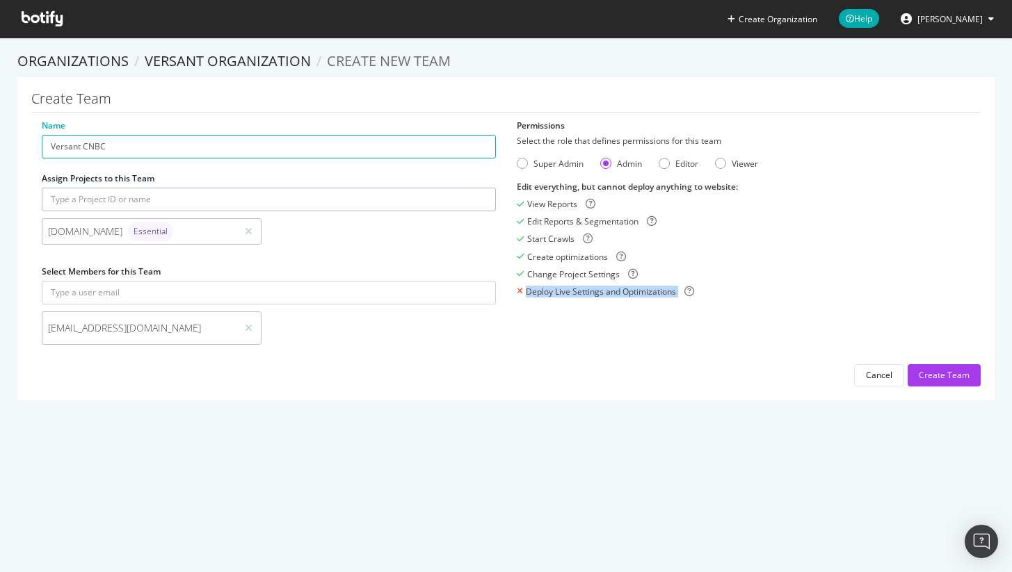
click at [571, 293] on div "Deploy Live Settings and Optimizations" at bounding box center [601, 292] width 150 height 12
click at [534, 166] on div "Super Admin" at bounding box center [559, 164] width 50 height 12
click at [604, 165] on div "Admin" at bounding box center [605, 163] width 11 height 11
click at [947, 383] on div "Create Team" at bounding box center [944, 375] width 51 height 21
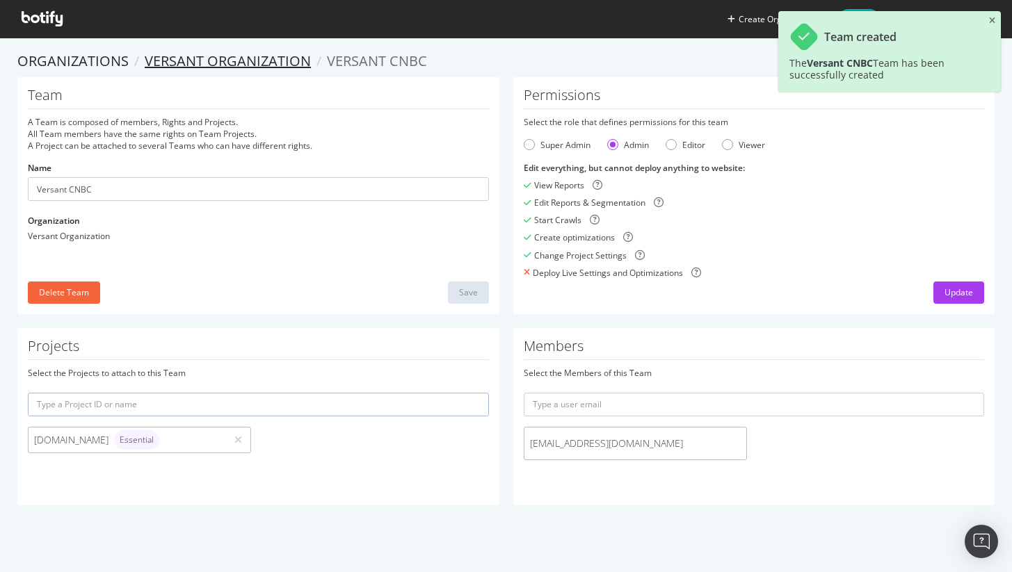
click at [191, 65] on link "Versant Organization" at bounding box center [228, 60] width 166 height 19
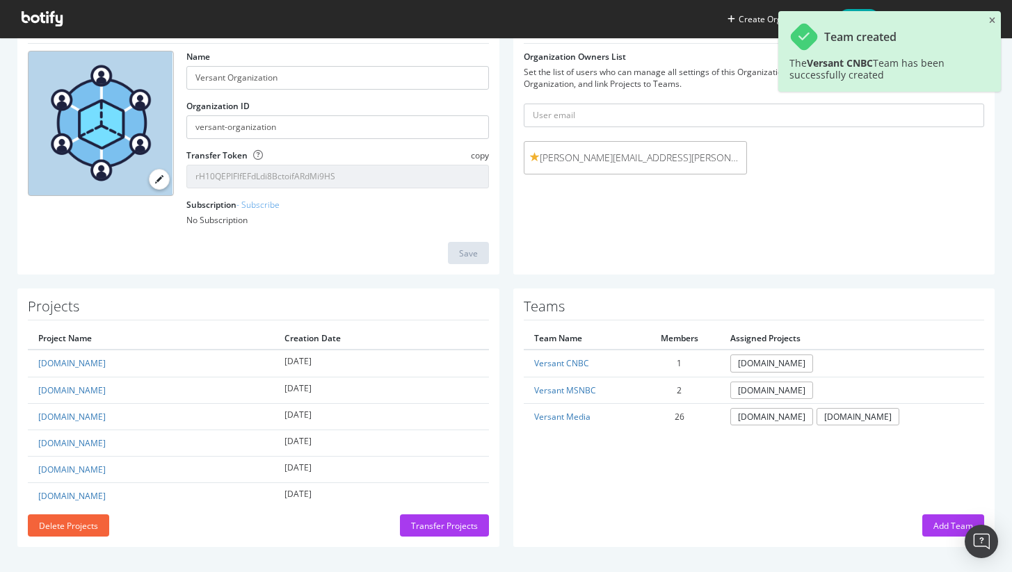
scroll to position [86, 0]
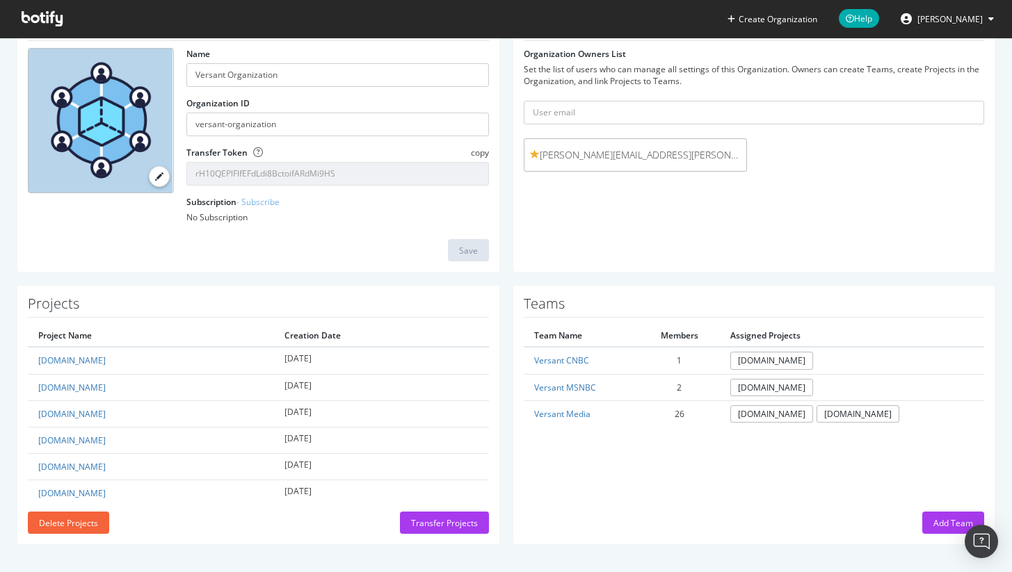
click at [544, 159] on span "jason.mandragona@nbcuni.com (me)" at bounding box center [635, 155] width 211 height 14
click at [662, 116] on input "text" at bounding box center [754, 113] width 461 height 24
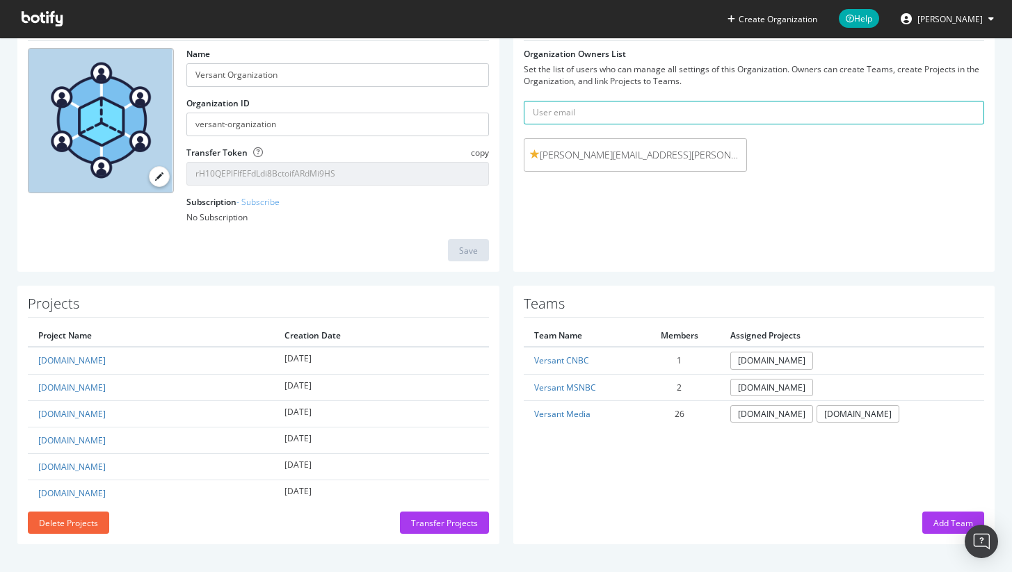
click at [850, 68] on div "Set the list of users who can manage all settings of this Organization. Owners …" at bounding box center [754, 75] width 461 height 24
click at [564, 156] on span "jason.mandragona@nbcuni.com (me)" at bounding box center [635, 155] width 211 height 14
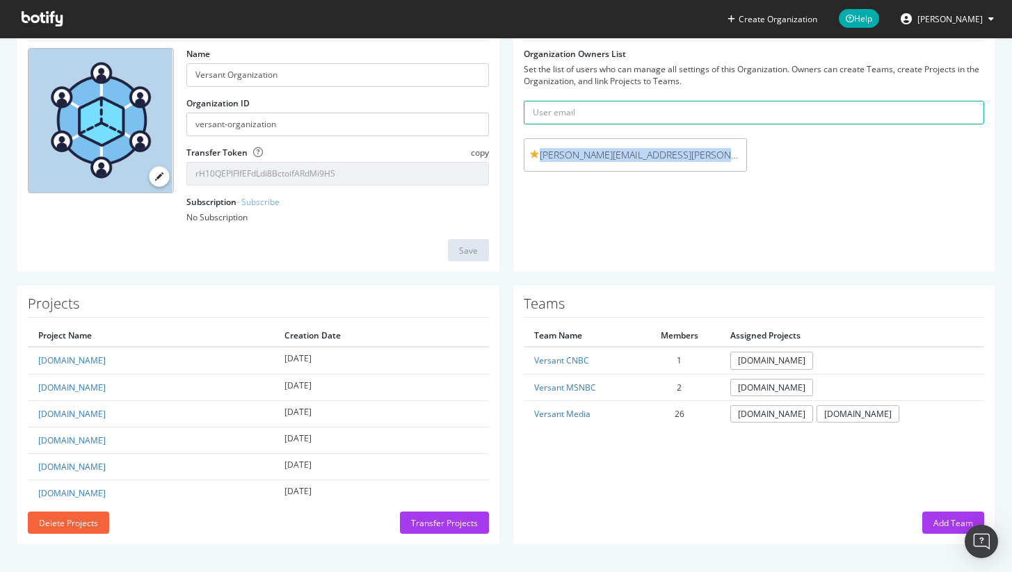
click at [764, 220] on div "Owners Organization Owners List Set the list of users who can manage all settin…" at bounding box center [754, 141] width 482 height 264
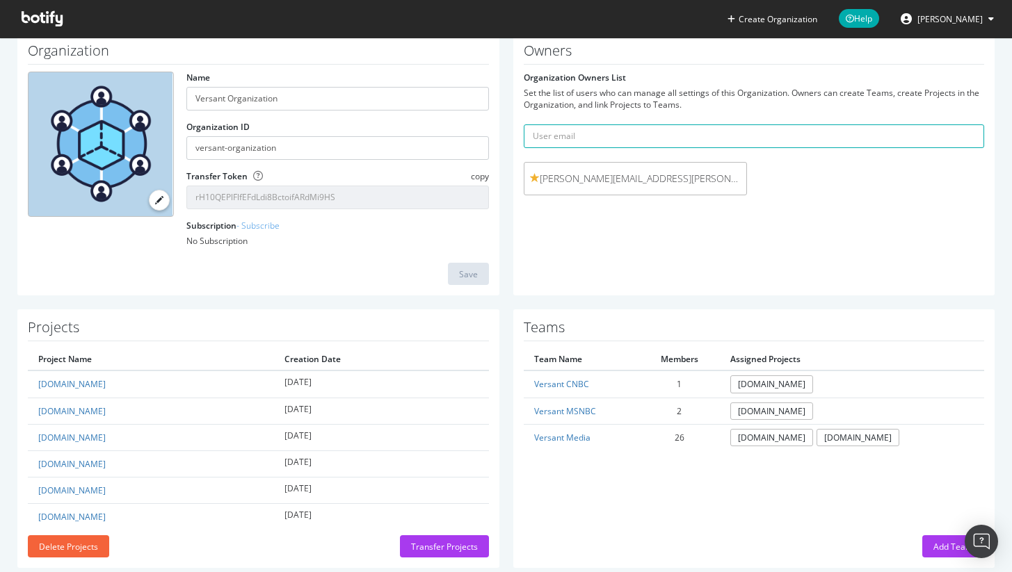
scroll to position [0, 0]
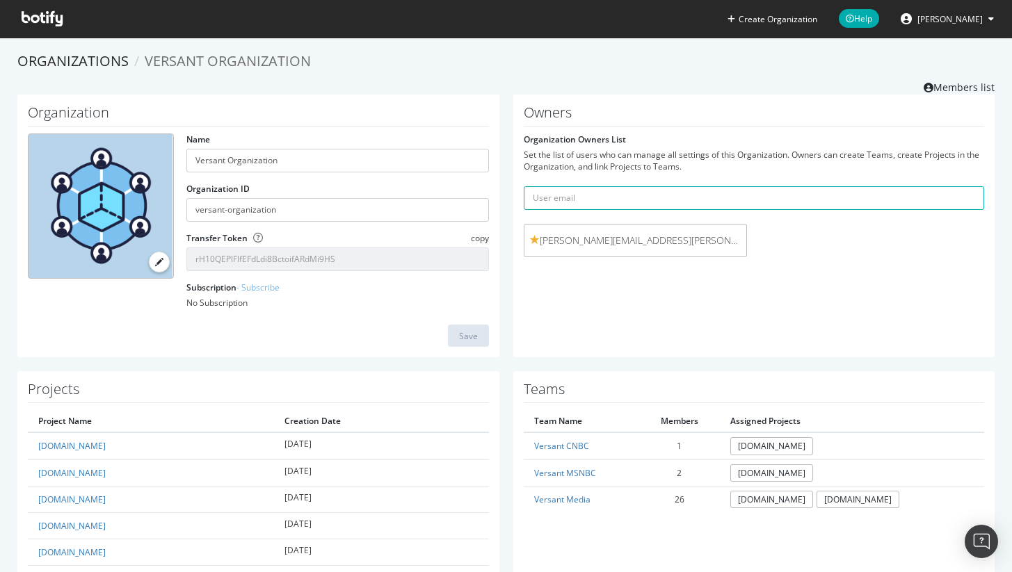
click at [205, 58] on span "Versant Organization" at bounding box center [228, 60] width 166 height 19
click at [83, 60] on link "Organizations" at bounding box center [72, 60] width 111 height 19
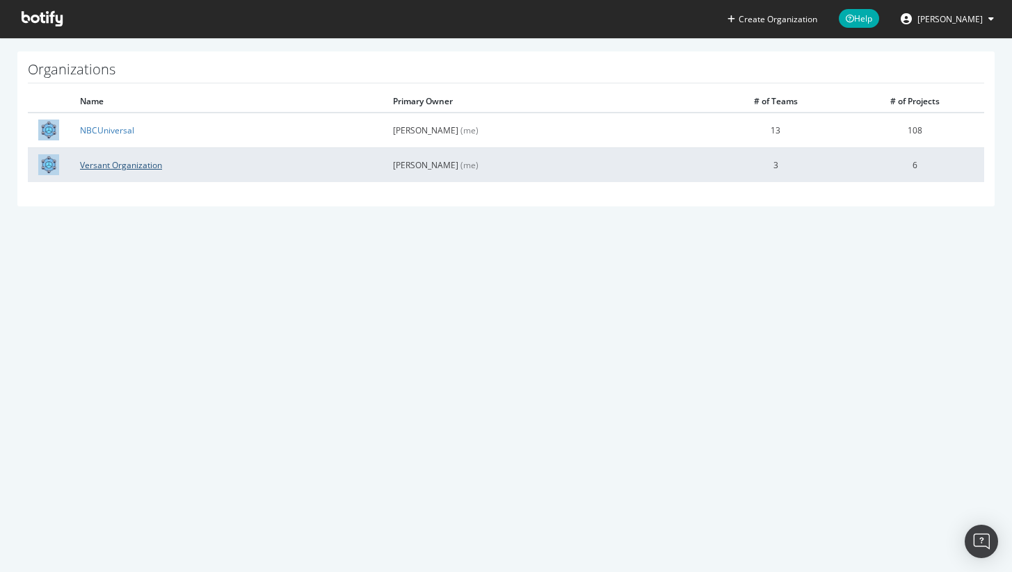
click at [119, 167] on link "Versant Organization" at bounding box center [121, 165] width 82 height 12
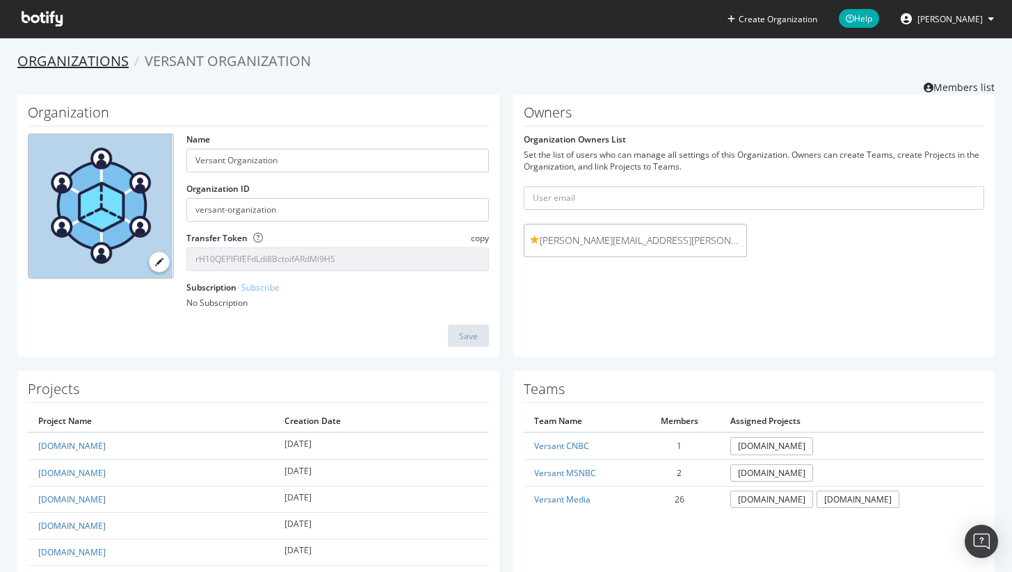
click at [88, 60] on link "Organizations" at bounding box center [72, 60] width 111 height 19
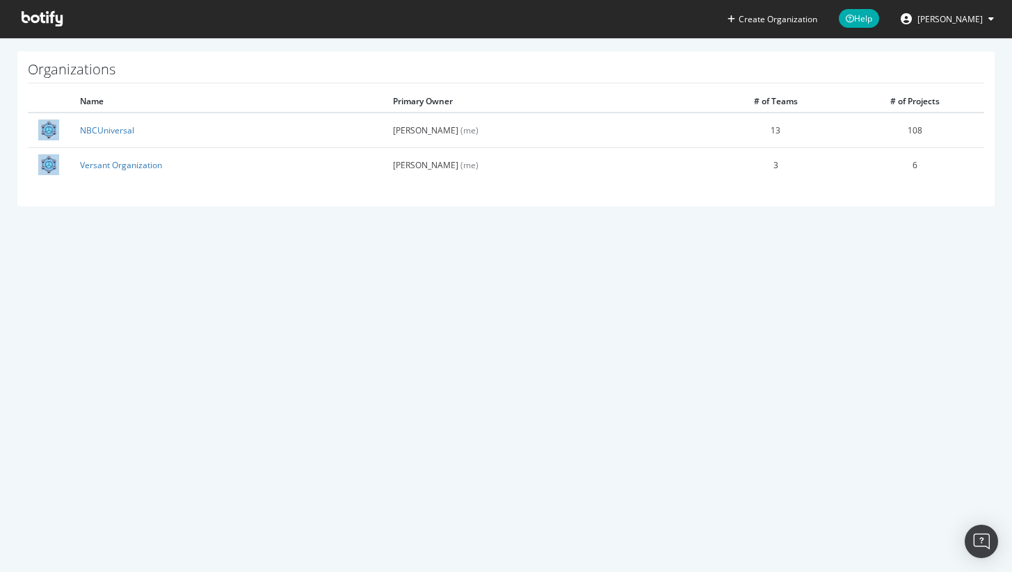
click at [34, 16] on icon at bounding box center [42, 18] width 41 height 15
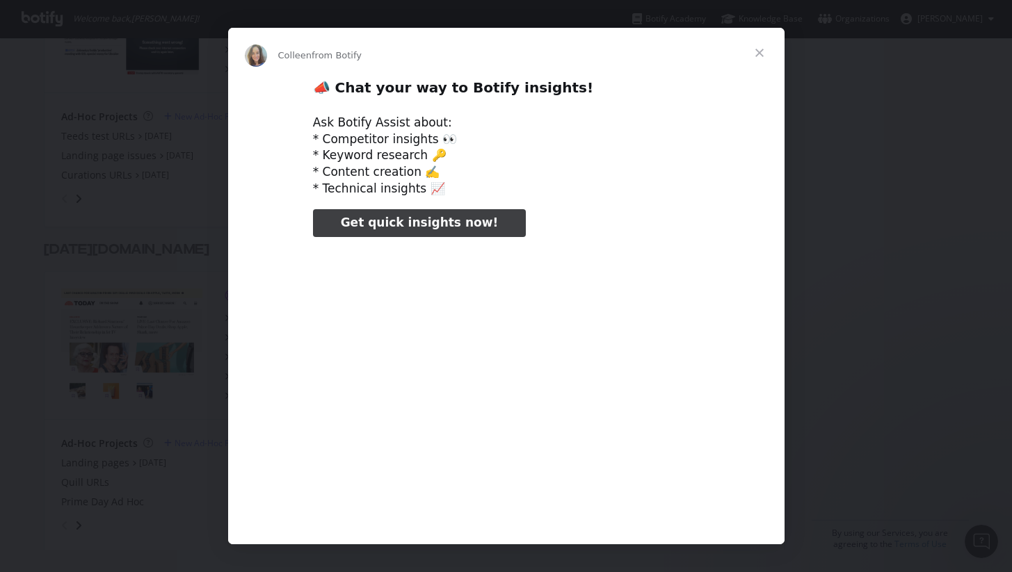
type input "26166"
click at [754, 52] on span "Close" at bounding box center [760, 53] width 50 height 50
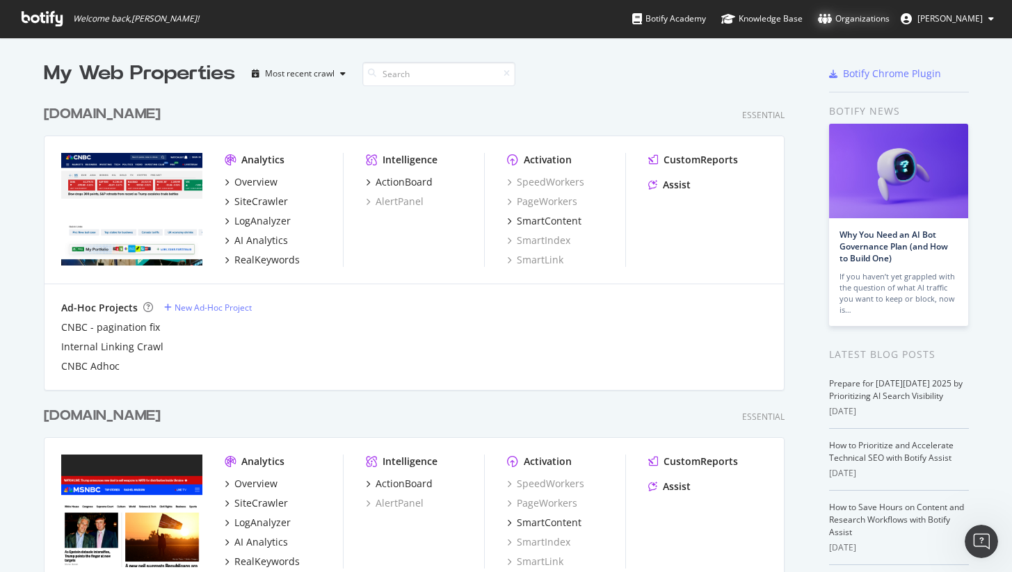
click at [831, 18] on div "Organizations" at bounding box center [854, 19] width 72 height 14
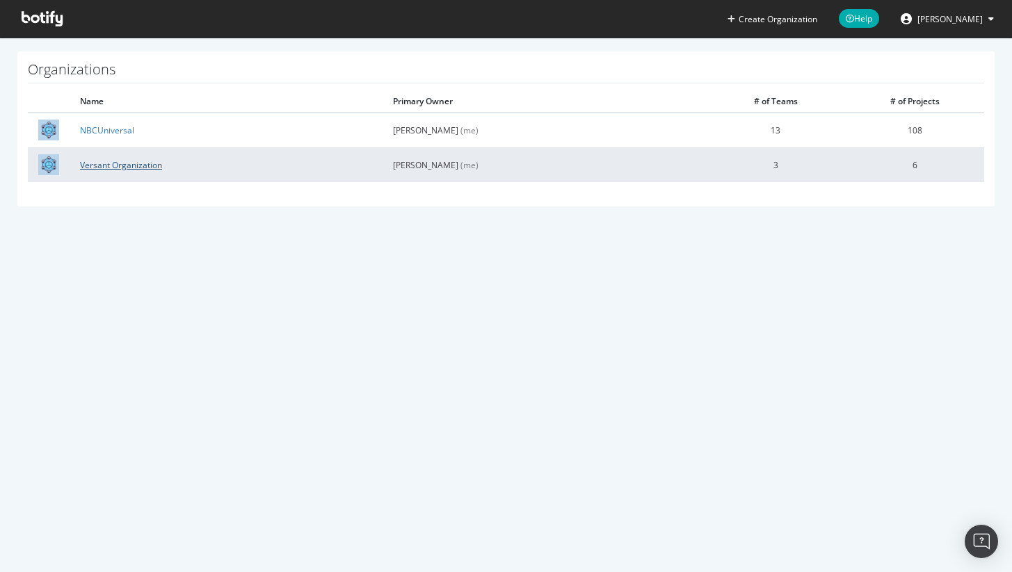
click at [112, 161] on link "Versant Organization" at bounding box center [121, 165] width 82 height 12
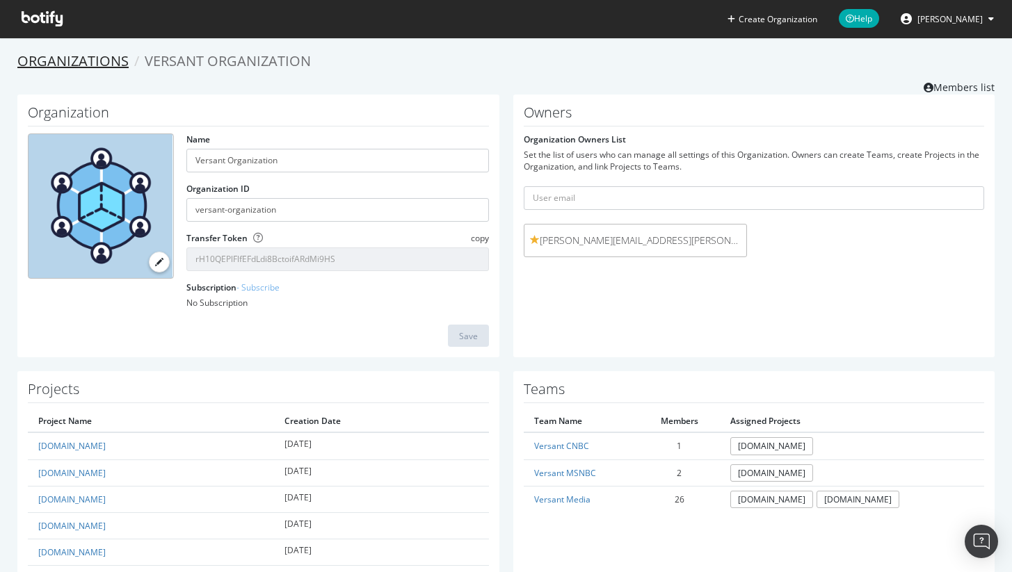
click at [92, 57] on link "Organizations" at bounding box center [72, 60] width 111 height 19
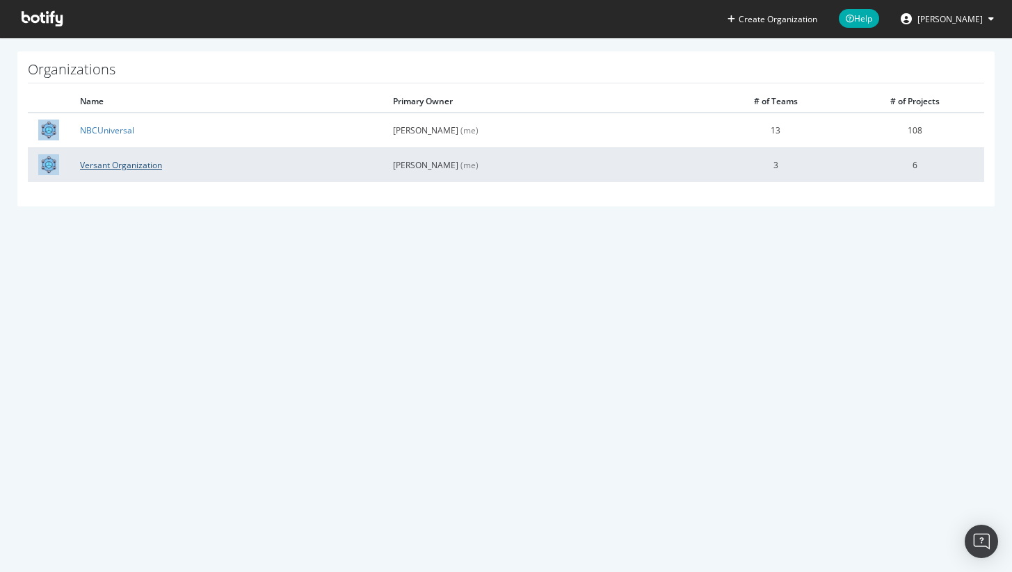
click at [125, 168] on link "Versant Organization" at bounding box center [121, 165] width 82 height 12
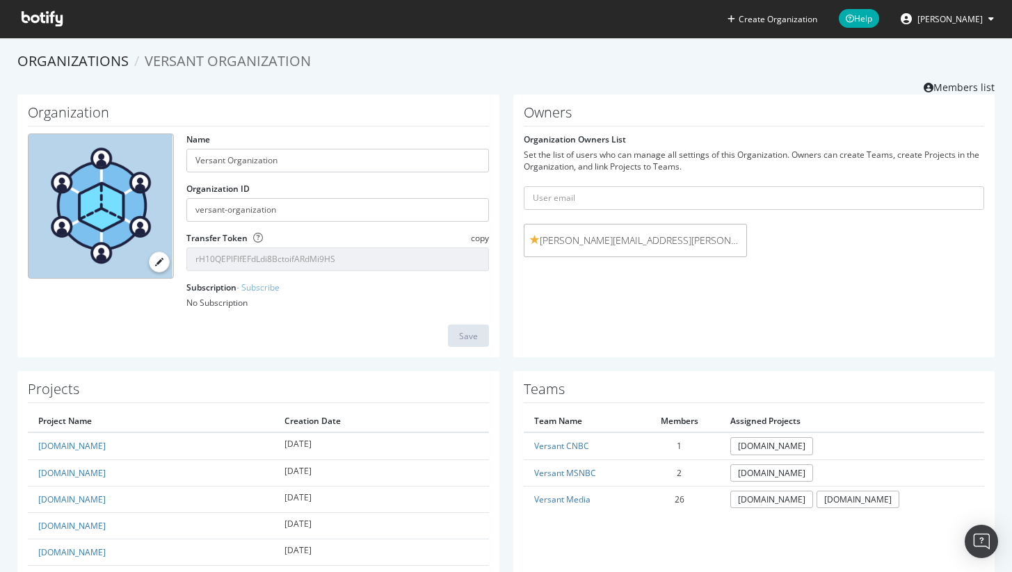
click at [40, 23] on icon at bounding box center [42, 18] width 41 height 15
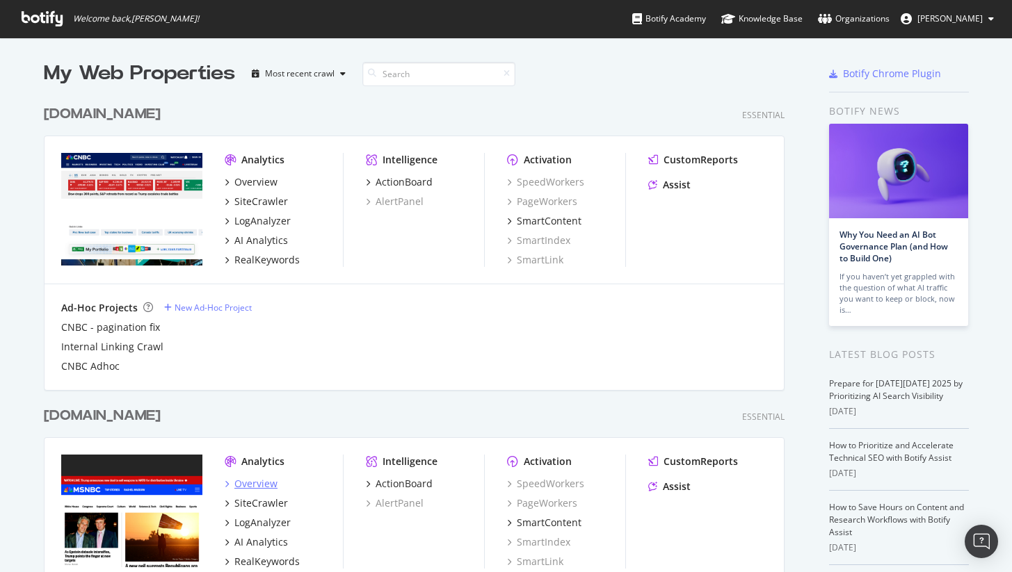
scroll to position [125, 0]
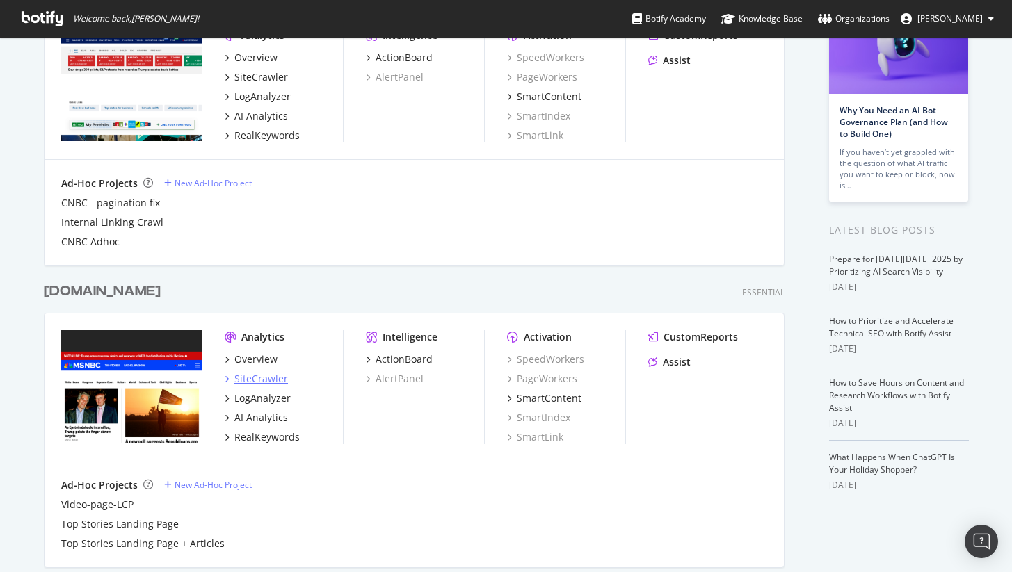
click at [257, 376] on div "SiteCrawler" at bounding box center [261, 379] width 54 height 14
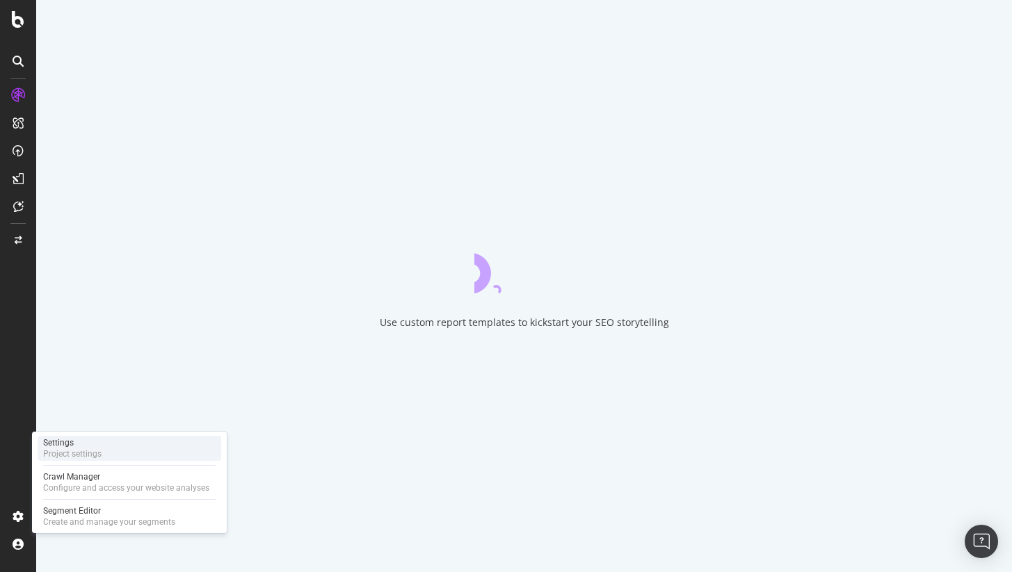
click at [83, 443] on div "Settings" at bounding box center [72, 443] width 58 height 11
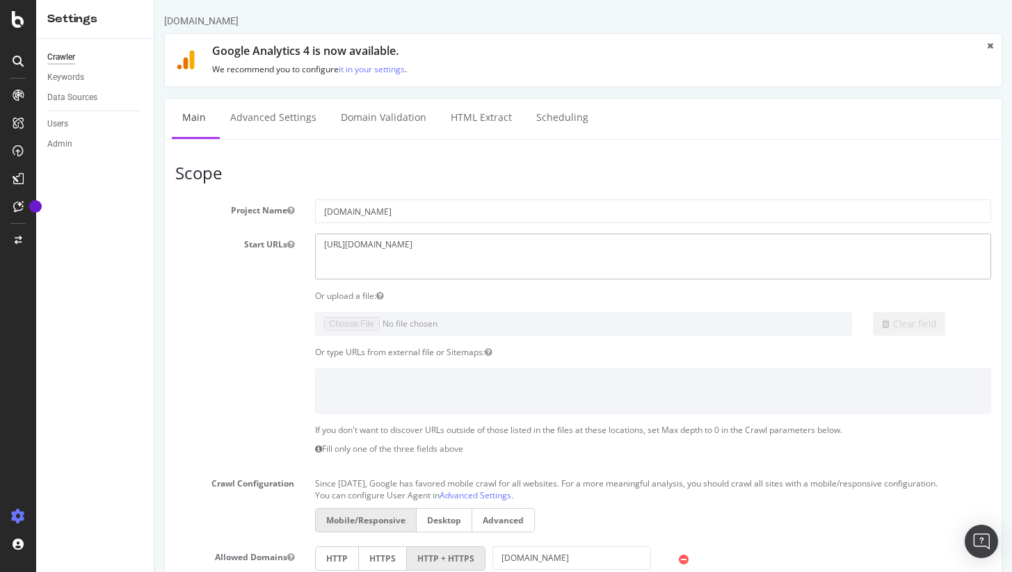
click at [378, 248] on textarea "[URL][DOMAIN_NAME]" at bounding box center [653, 256] width 677 height 45
click at [490, 199] on article "Scope Project Name [DOMAIN_NAME] Start URLs [URL][DOMAIN_NAME] Or upload a file…" at bounding box center [583, 468] width 816 height 608
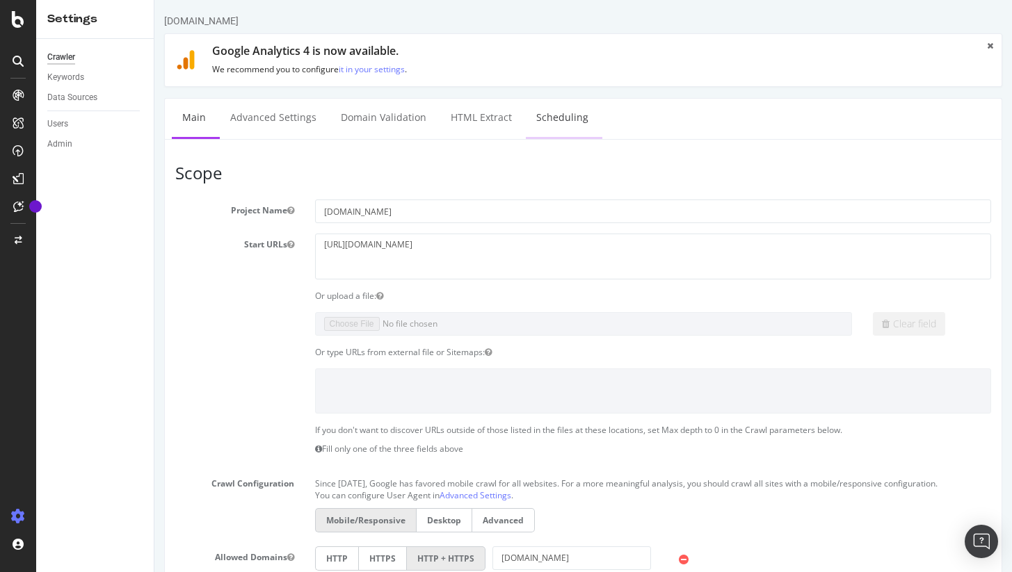
click at [557, 118] on link "Scheduling" at bounding box center [562, 118] width 73 height 38
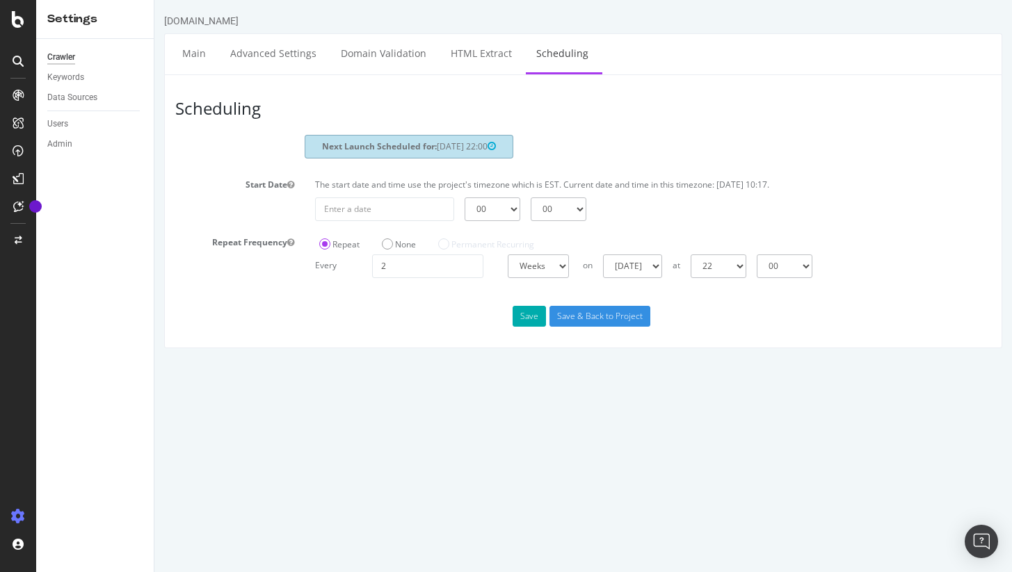
click at [188, 24] on div "[DOMAIN_NAME]" at bounding box center [201, 21] width 74 height 14
click at [428, 255] on div "Permanent Recurring" at bounding box center [486, 243] width 118 height 23
click at [424, 276] on input "2" at bounding box center [427, 267] width 111 height 24
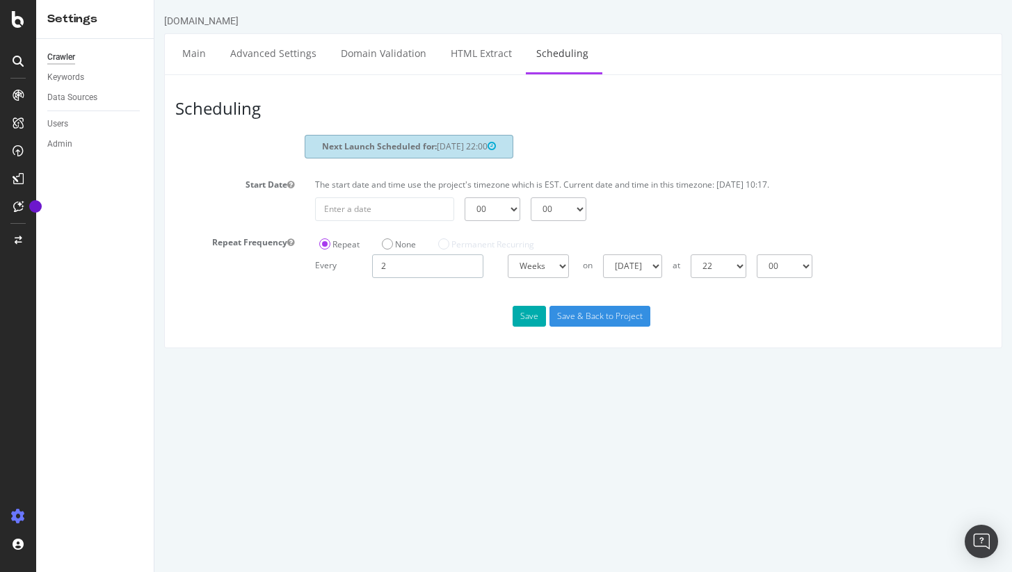
click at [424, 276] on input "2" at bounding box center [427, 267] width 111 height 24
click at [433, 319] on div "Save Save & Back to Project" at bounding box center [583, 316] width 837 height 21
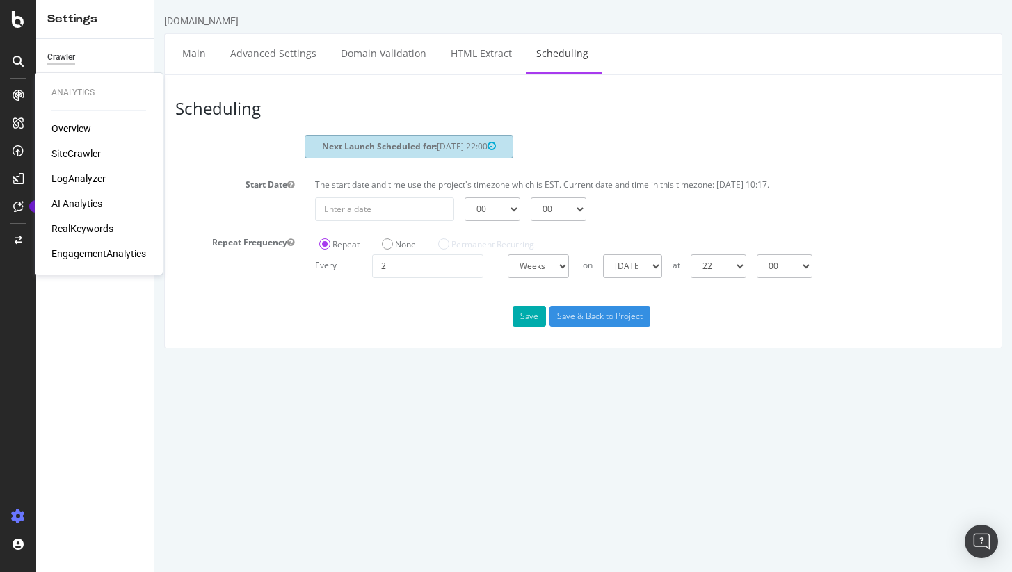
click at [97, 179] on div "LogAnalyzer" at bounding box center [78, 179] width 54 height 14
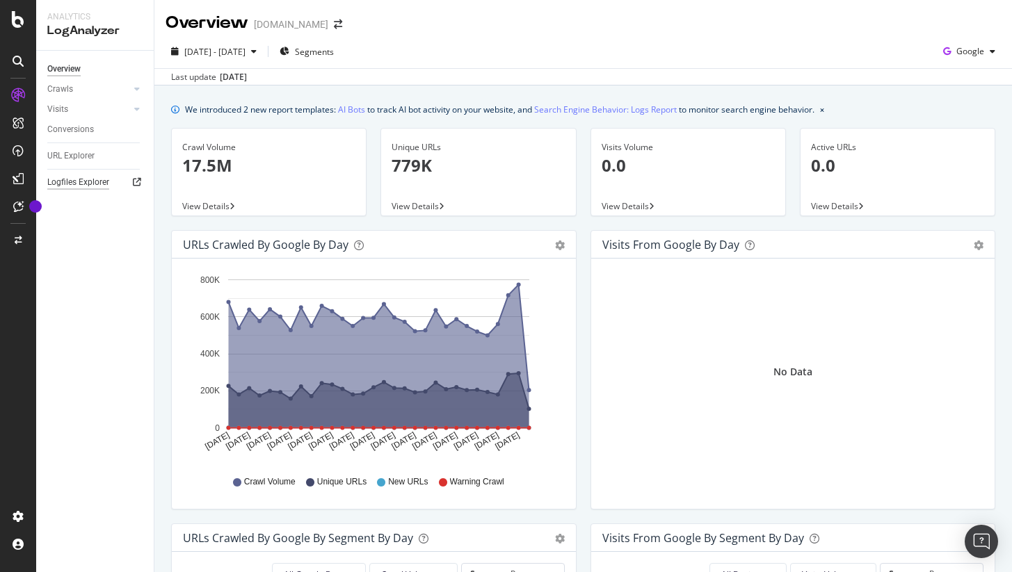
click at [104, 180] on div "Logfiles Explorer" at bounding box center [78, 182] width 62 height 15
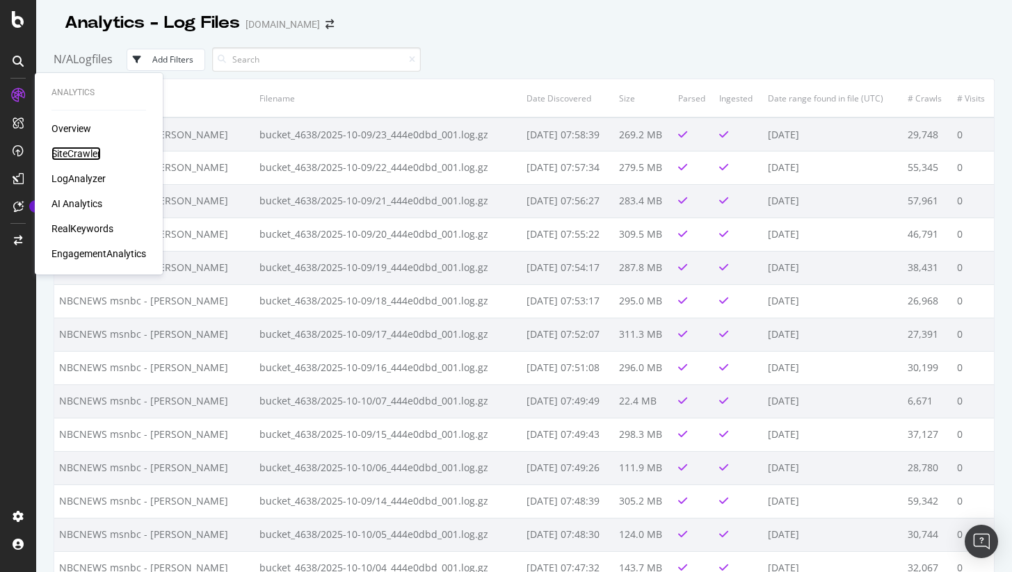
click at [77, 155] on div "SiteCrawler" at bounding box center [75, 154] width 49 height 14
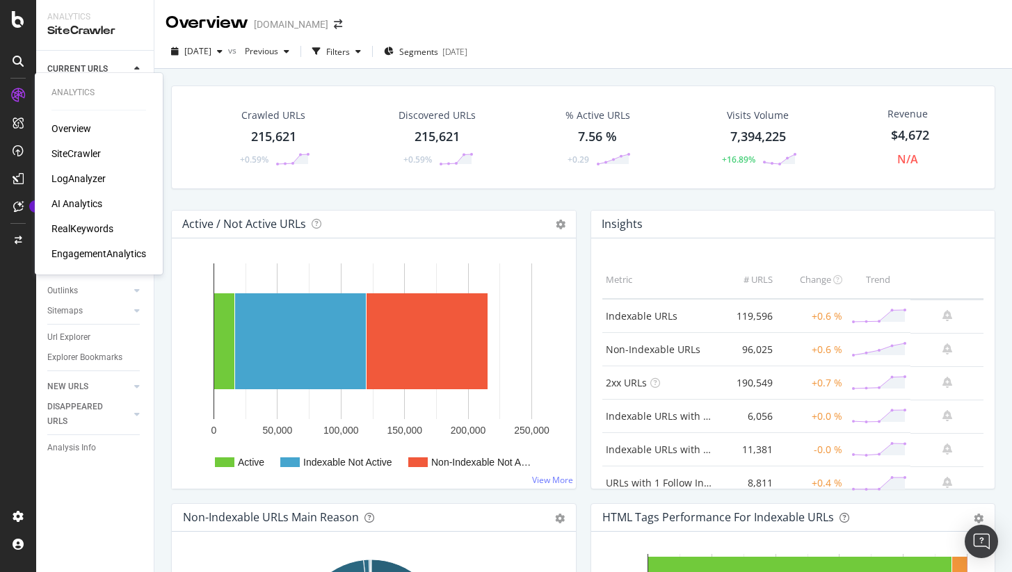
click at [72, 182] on div "LogAnalyzer" at bounding box center [78, 179] width 54 height 14
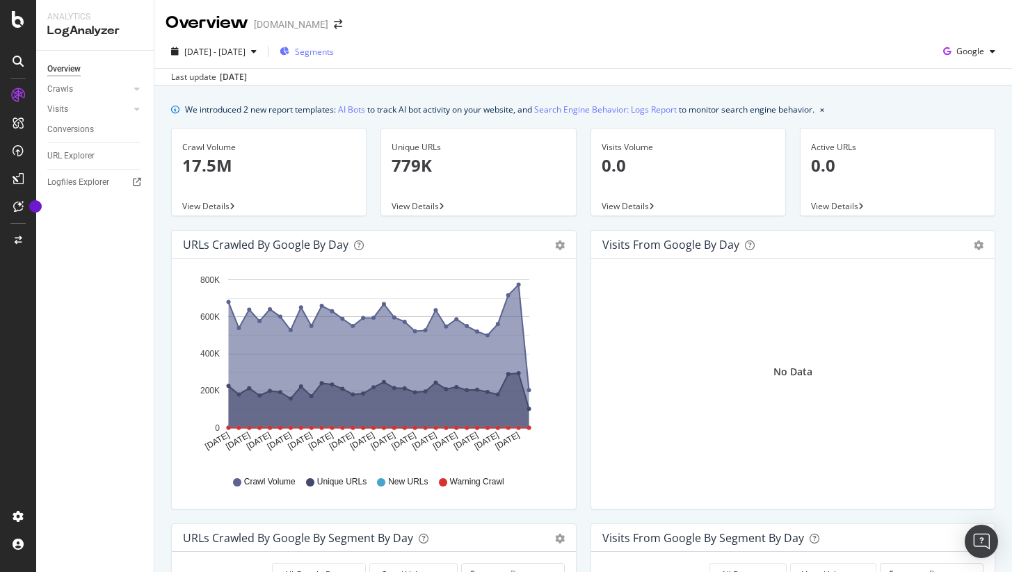
click at [334, 57] on span "Segments" at bounding box center [314, 52] width 39 height 12
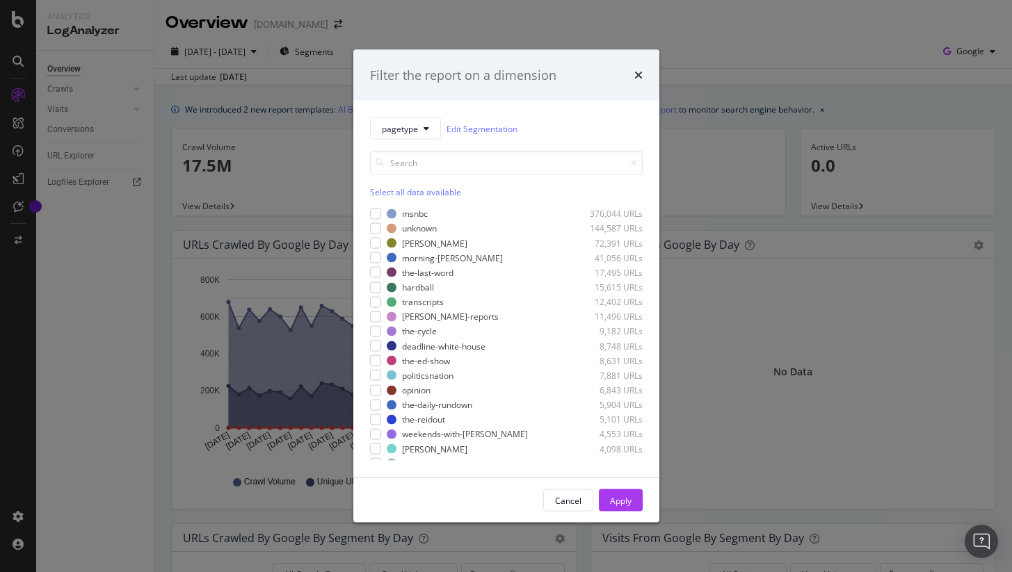
click at [531, 31] on div "Filter the report on a dimension pagetype Edit Segmentation Select all data ava…" at bounding box center [506, 286] width 1012 height 572
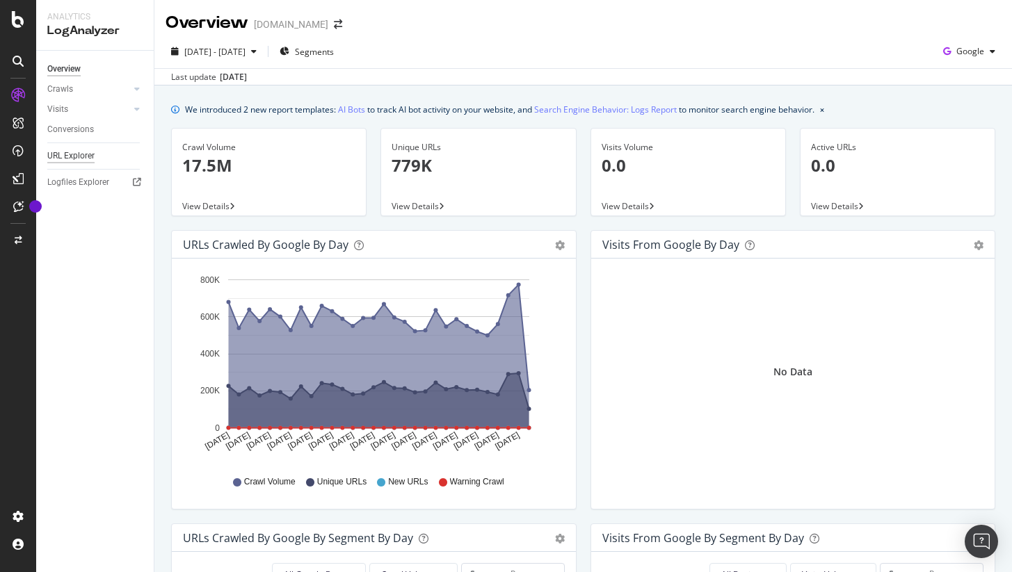
click at [74, 162] on div "URL Explorer" at bounding box center [70, 156] width 47 height 15
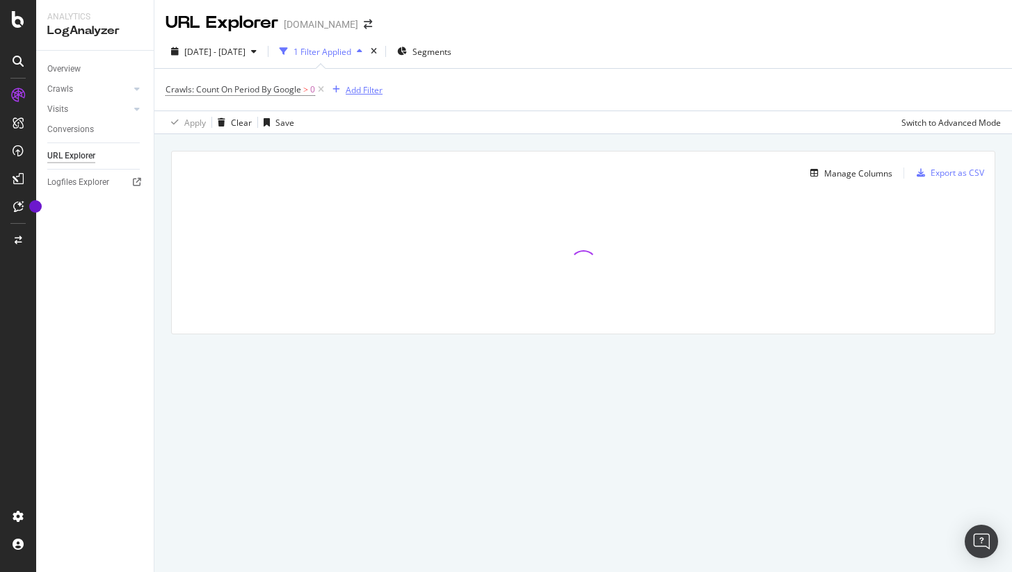
click at [371, 88] on div "Add Filter" at bounding box center [364, 90] width 37 height 12
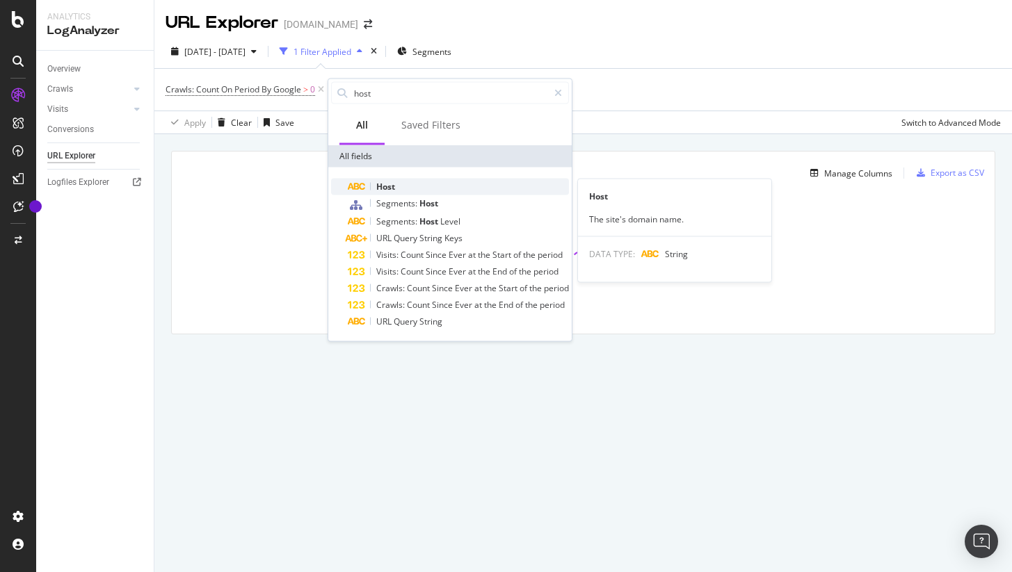
type input "host"
click at [413, 183] on div "Host" at bounding box center [458, 187] width 221 height 17
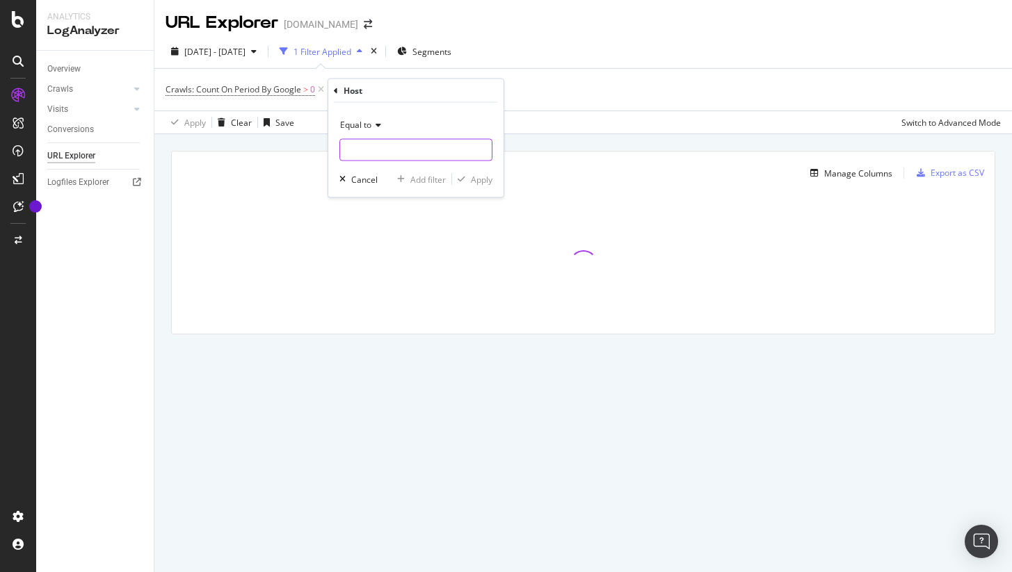
click at [376, 147] on input "text" at bounding box center [416, 150] width 152 height 22
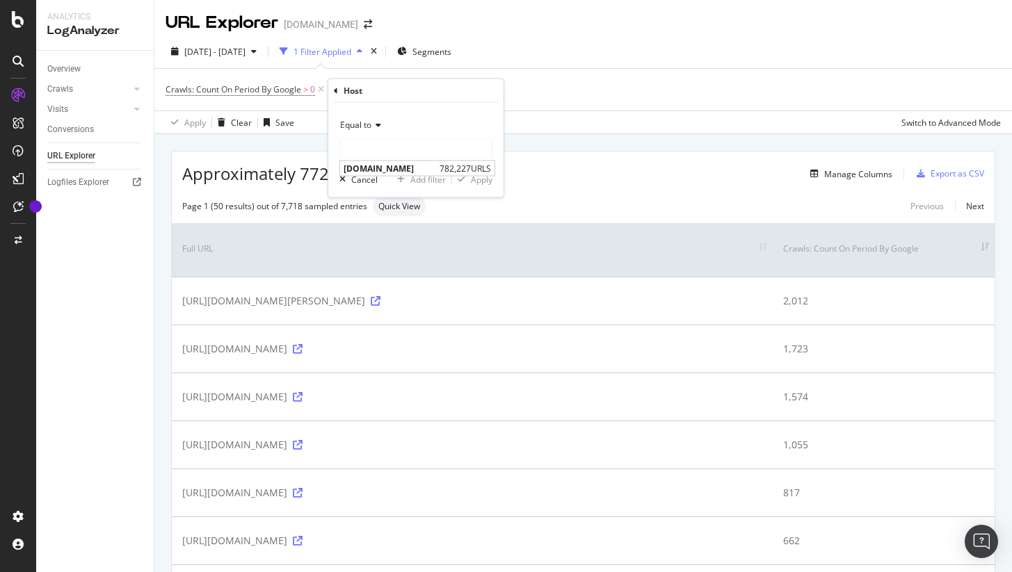
click at [636, 86] on div "Crawls: Count On Period By Google > 0 Add Filter" at bounding box center [583, 90] width 835 height 42
click at [444, 91] on icon at bounding box center [447, 90] width 12 height 14
